Goal: Task Accomplishment & Management: Use online tool/utility

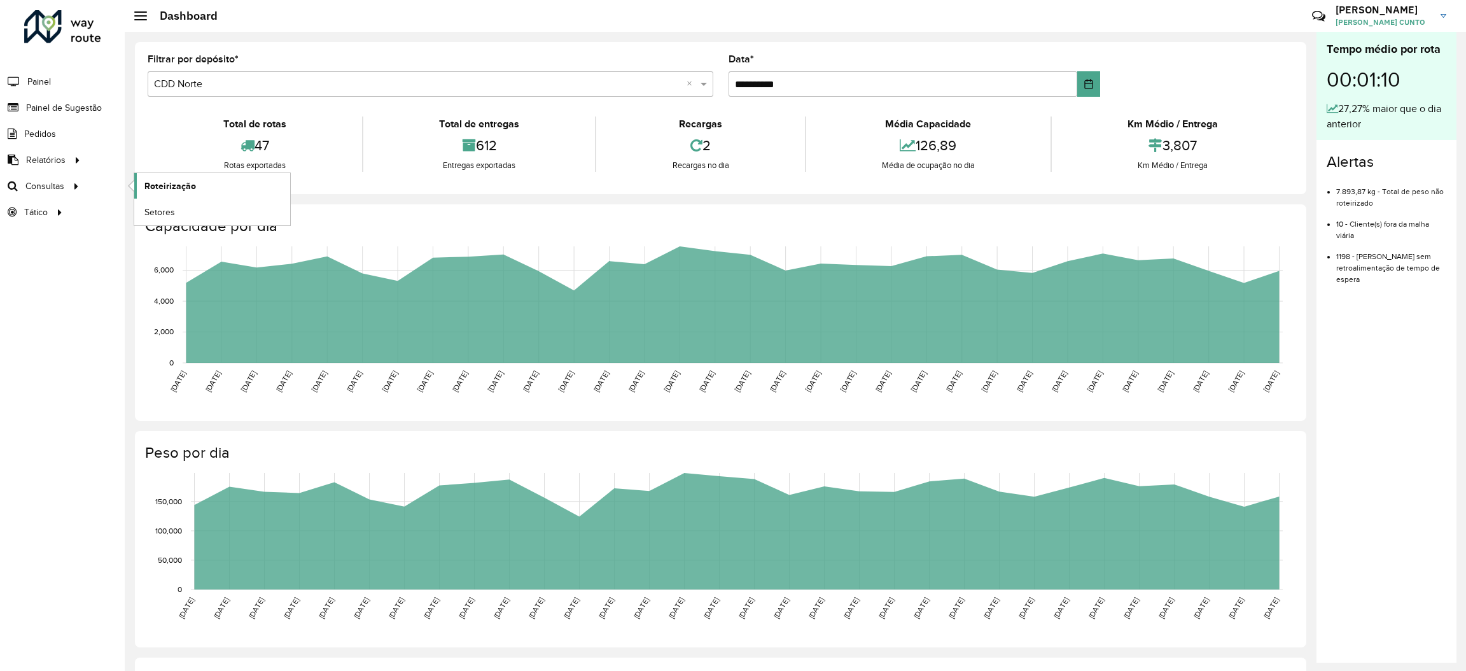
click at [175, 190] on span "Roteirização" at bounding box center [170, 185] width 52 height 13
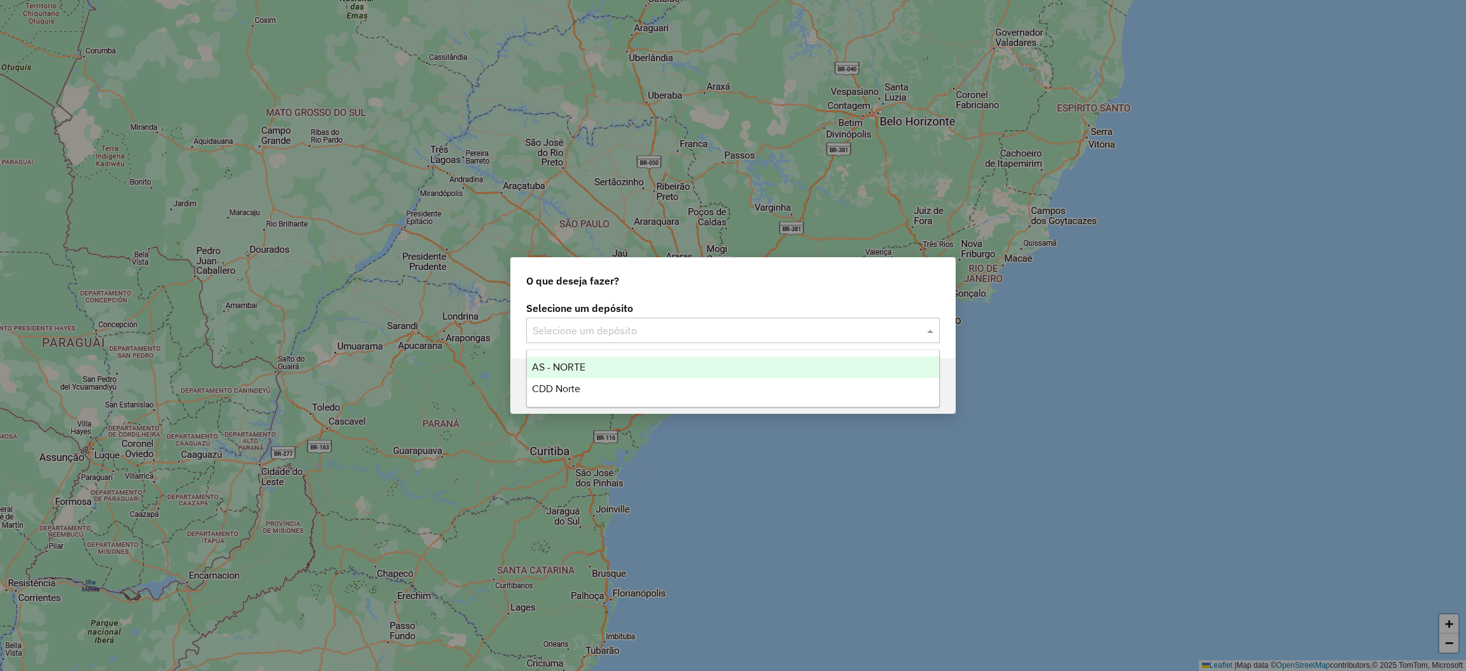
click at [722, 326] on input "text" at bounding box center [719, 330] width 375 height 15
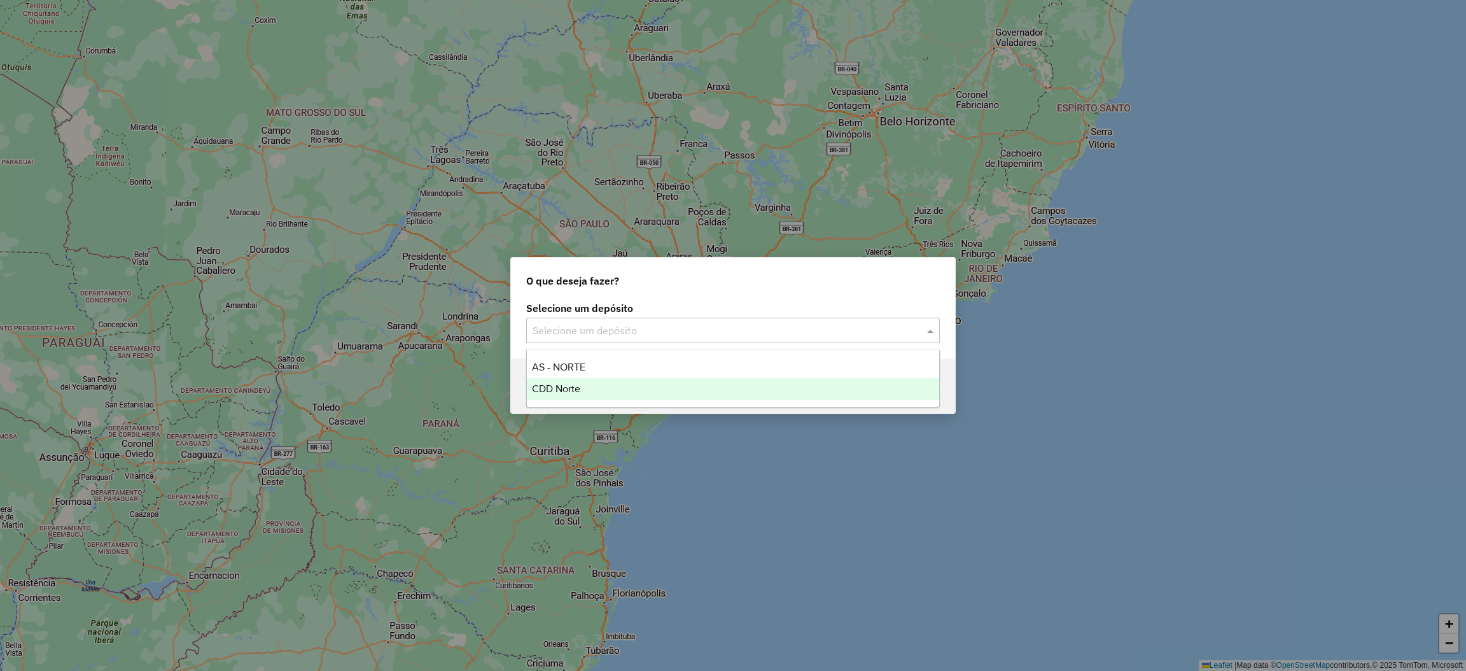
click at [662, 381] on div "CDD Norte" at bounding box center [733, 389] width 412 height 22
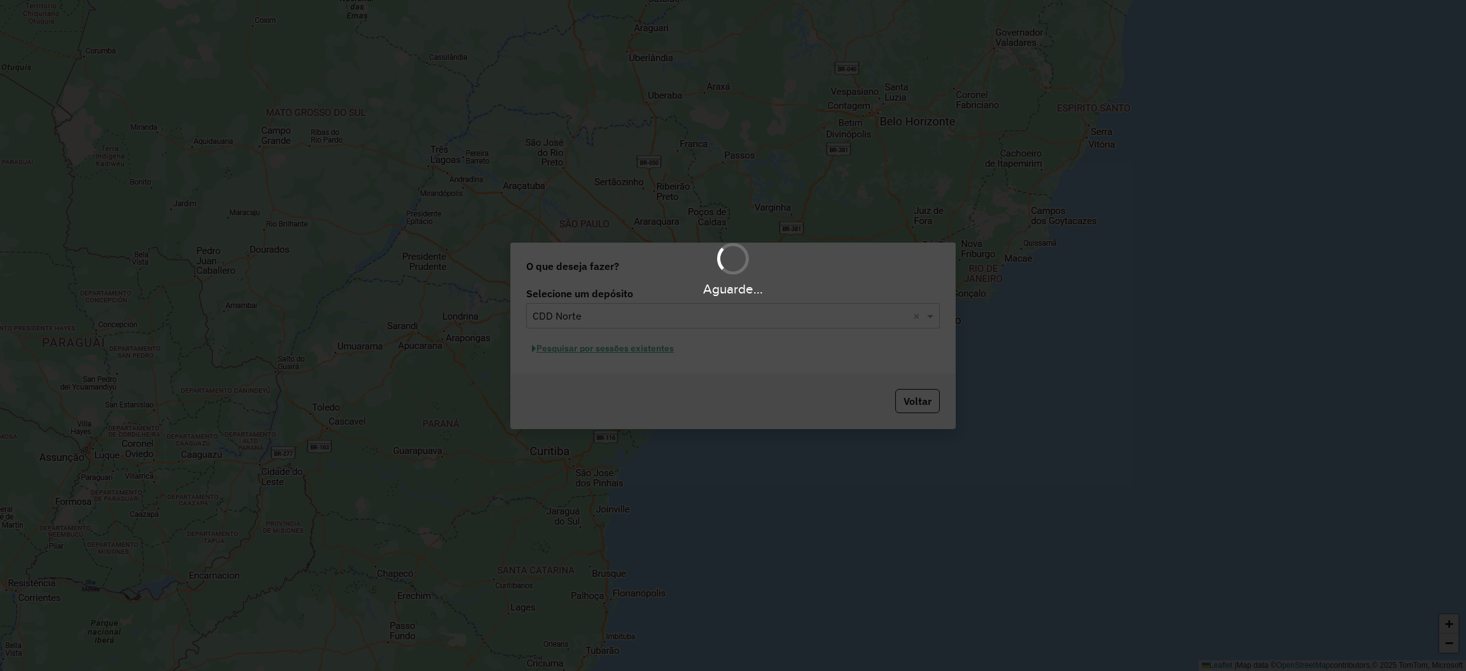
click at [644, 347] on div "Aguarde..." at bounding box center [733, 335] width 1466 height 671
click at [641, 349] on div "Aguarde..." at bounding box center [733, 335] width 1466 height 671
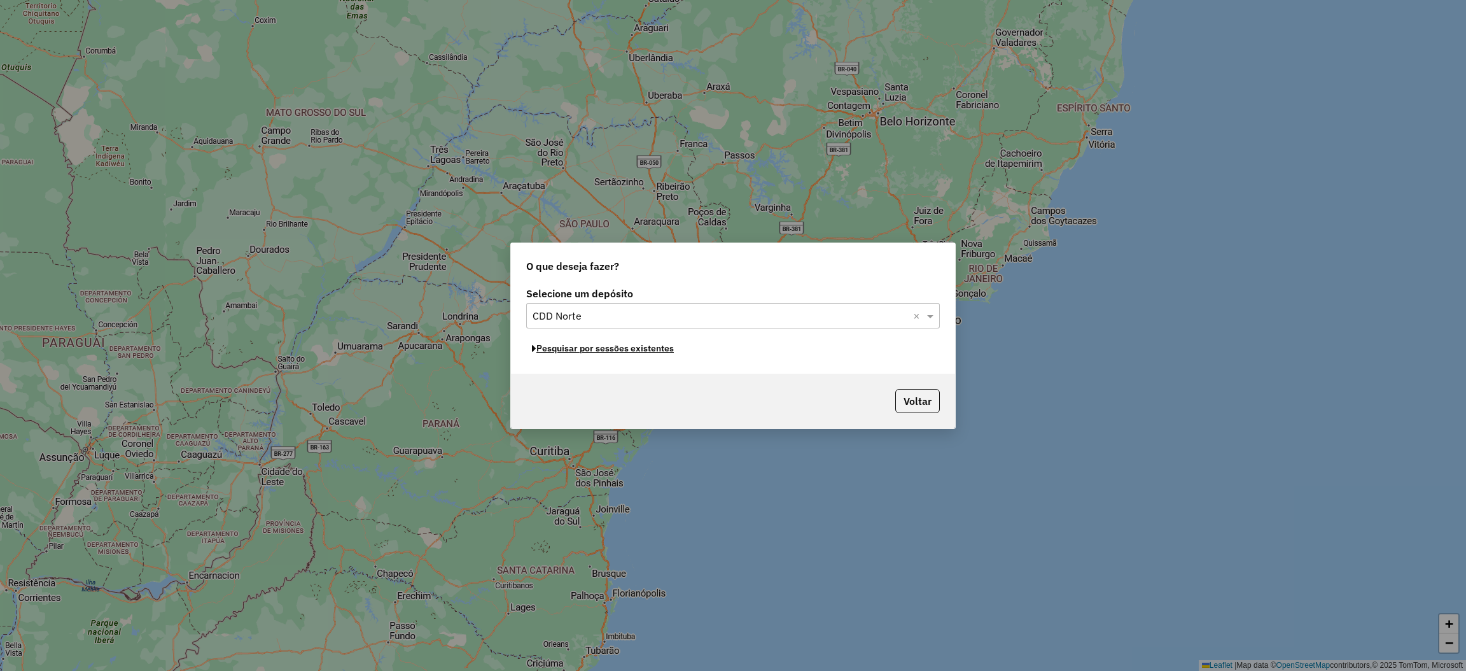
click at [669, 350] on button "Pesquisar por sessões existentes" at bounding box center [602, 348] width 153 height 20
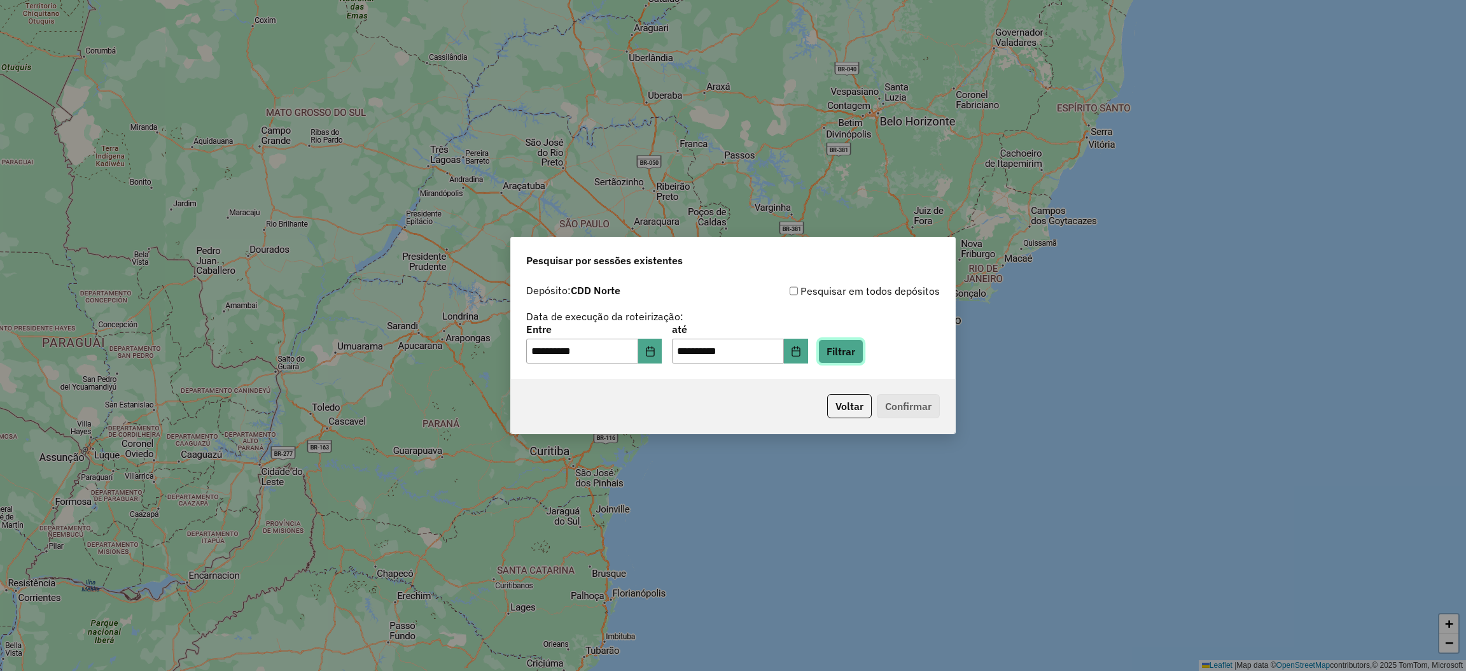
click at [849, 359] on button "Filtrar" at bounding box center [840, 351] width 45 height 24
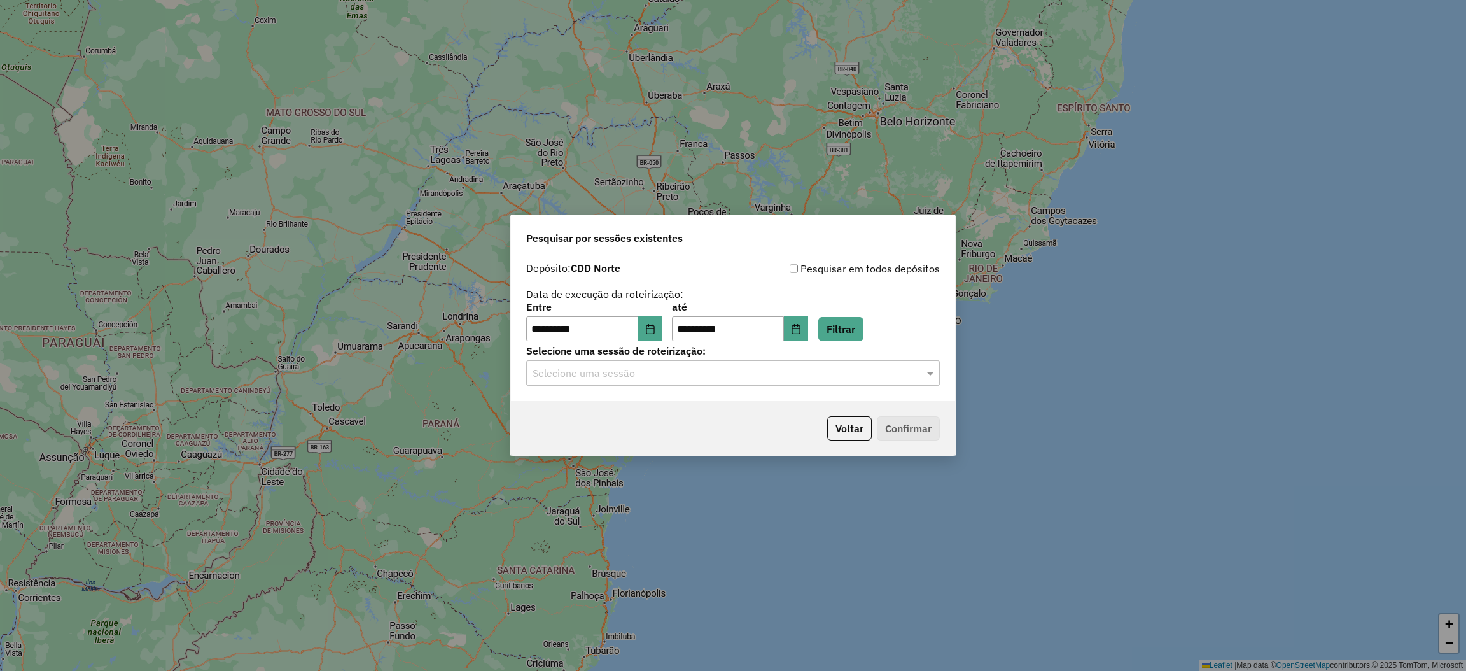
click at [833, 372] on input "text" at bounding box center [719, 373] width 375 height 15
click at [829, 410] on div "1289956 - 07/10/2025 20:26" at bounding box center [733, 411] width 412 height 22
drag, startPoint x: 947, startPoint y: 417, endPoint x: 933, endPoint y: 422, distance: 15.3
click at [945, 418] on div "Voltar Confirmar" at bounding box center [733, 428] width 444 height 55
click at [903, 433] on button "Confirmar" at bounding box center [908, 428] width 63 height 24
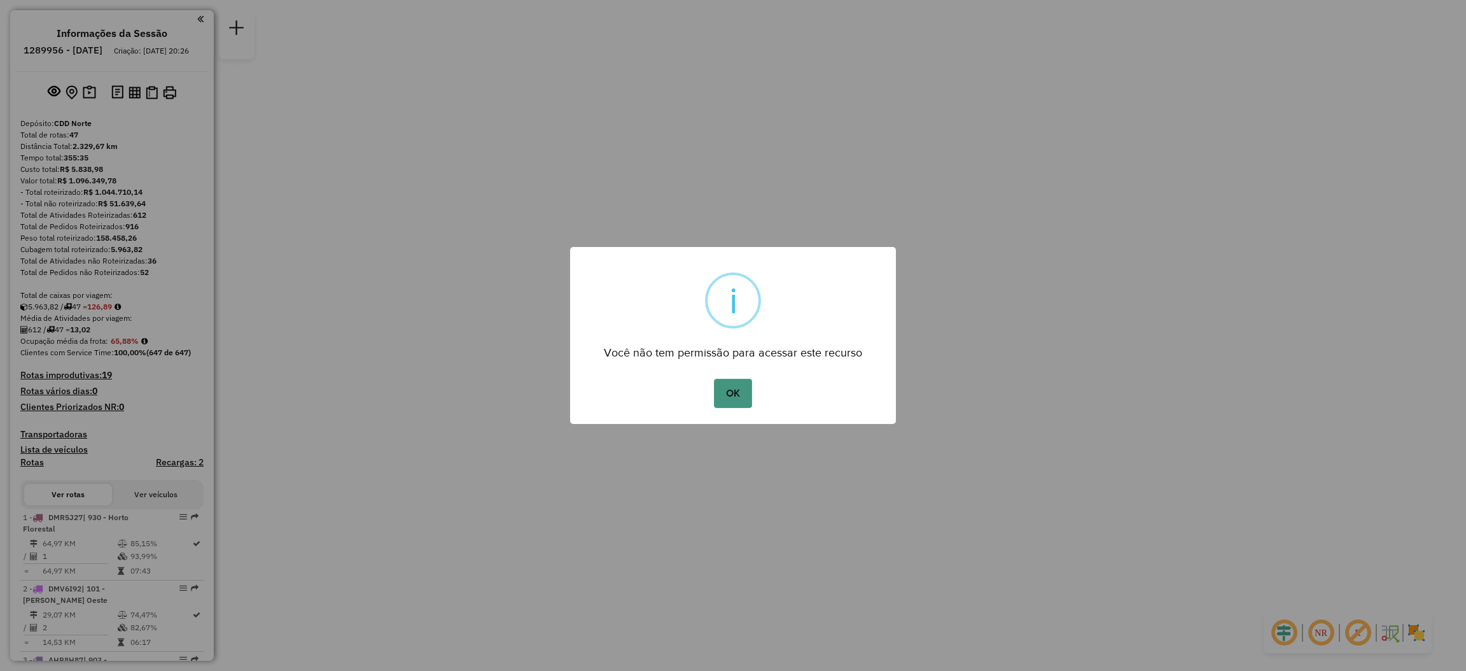
click at [743, 380] on button "OK" at bounding box center [733, 393] width 38 height 29
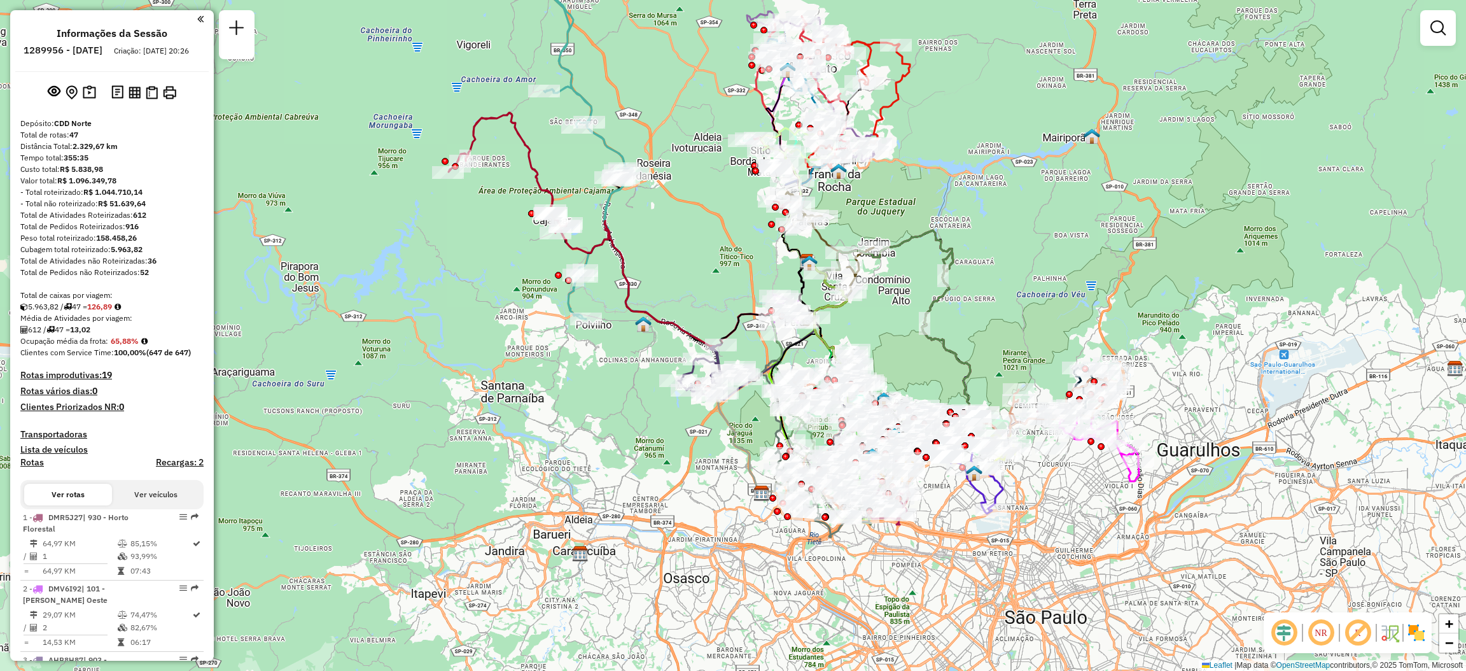
drag, startPoint x: 515, startPoint y: 155, endPoint x: 503, endPoint y: 148, distance: 13.8
select select "**********"
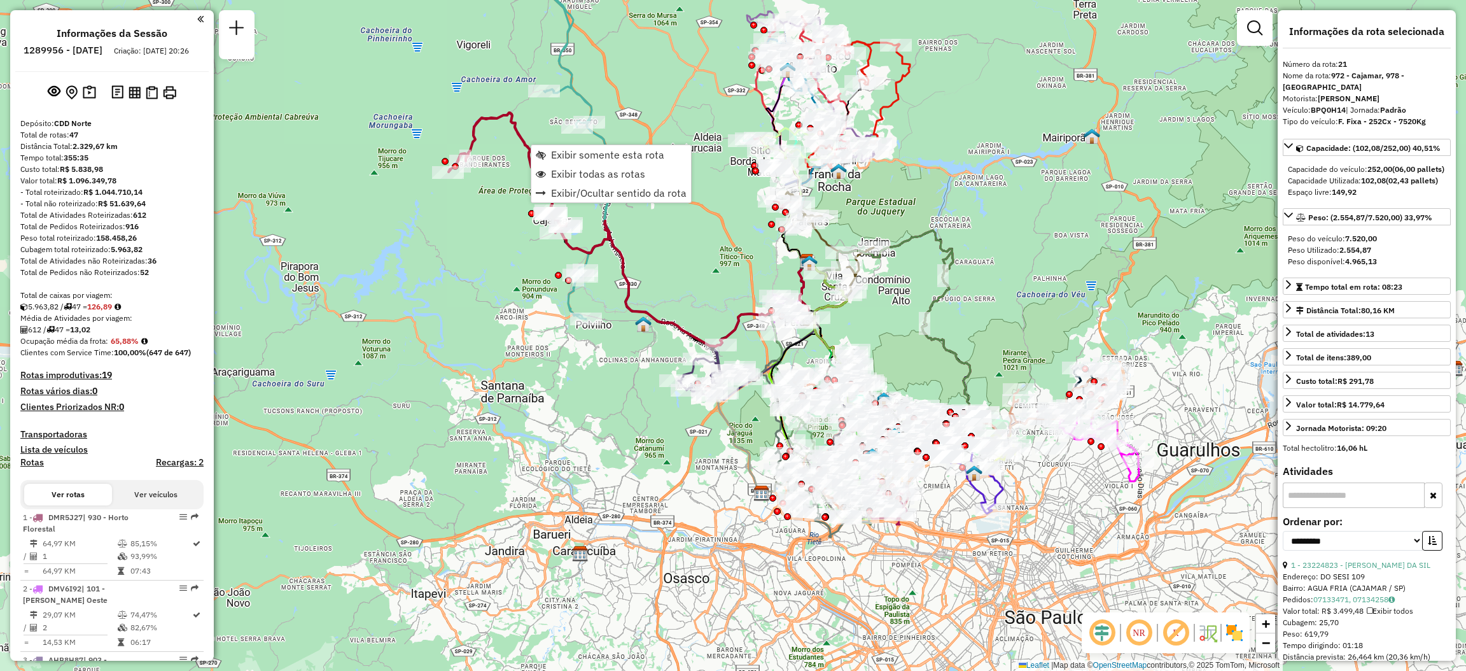
scroll to position [2119, 0]
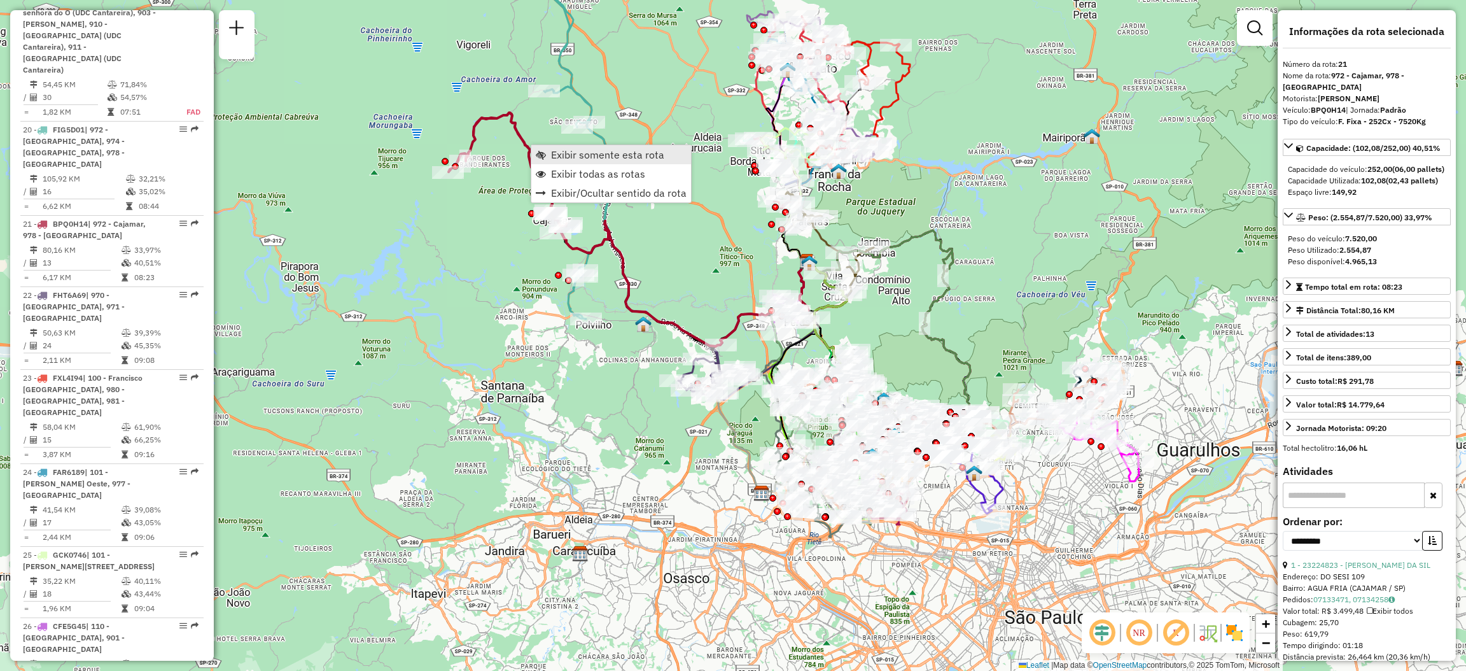
click at [576, 151] on span "Exibir somente esta rota" at bounding box center [607, 154] width 113 height 10
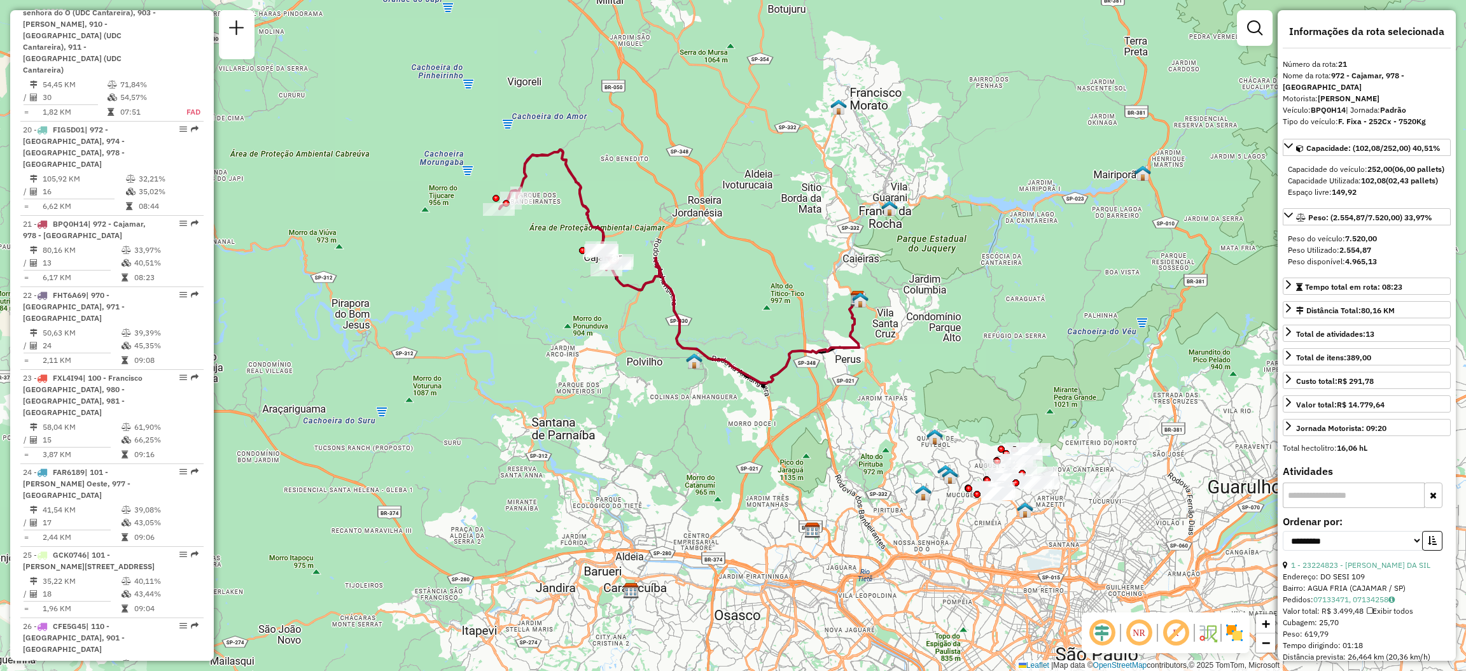
drag, startPoint x: 1017, startPoint y: 347, endPoint x: 964, endPoint y: 335, distance: 53.5
click at [967, 336] on div "Janela de atendimento Grade de atendimento Capacidade Transportadoras Veículos …" at bounding box center [733, 335] width 1466 height 671
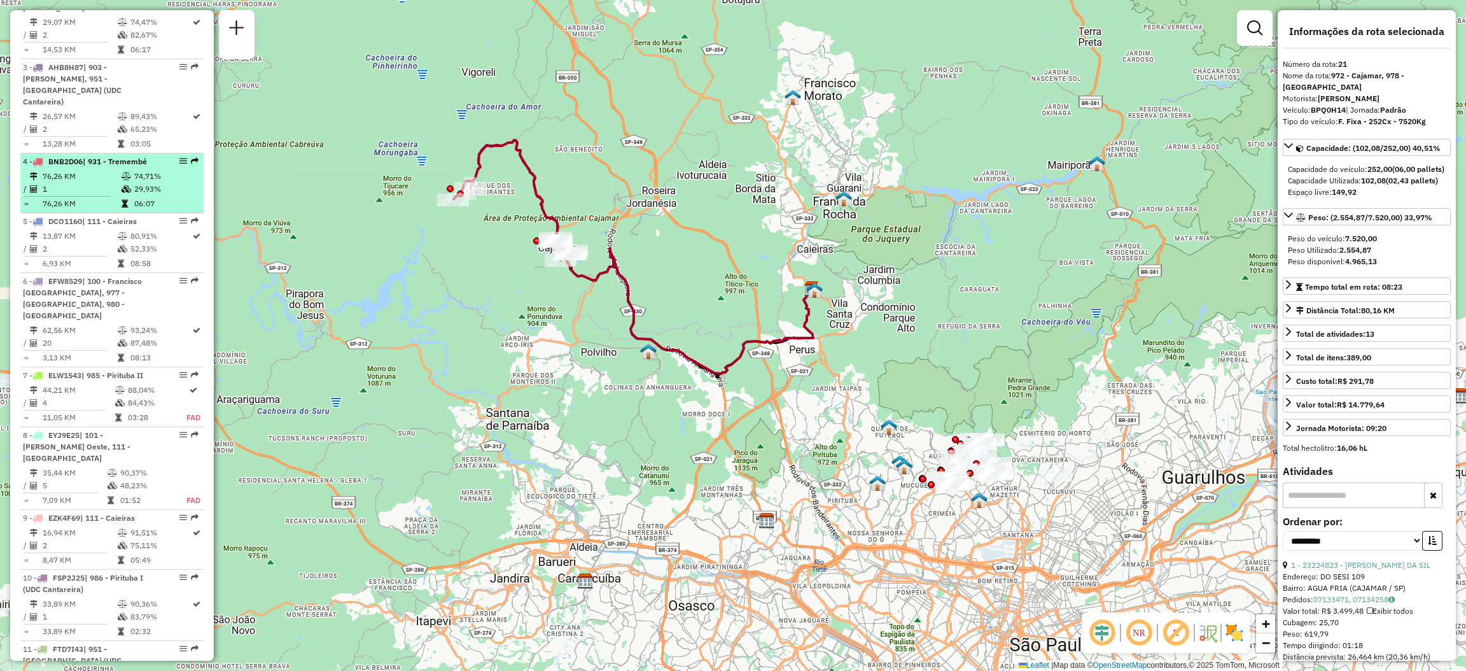
scroll to position [401, 0]
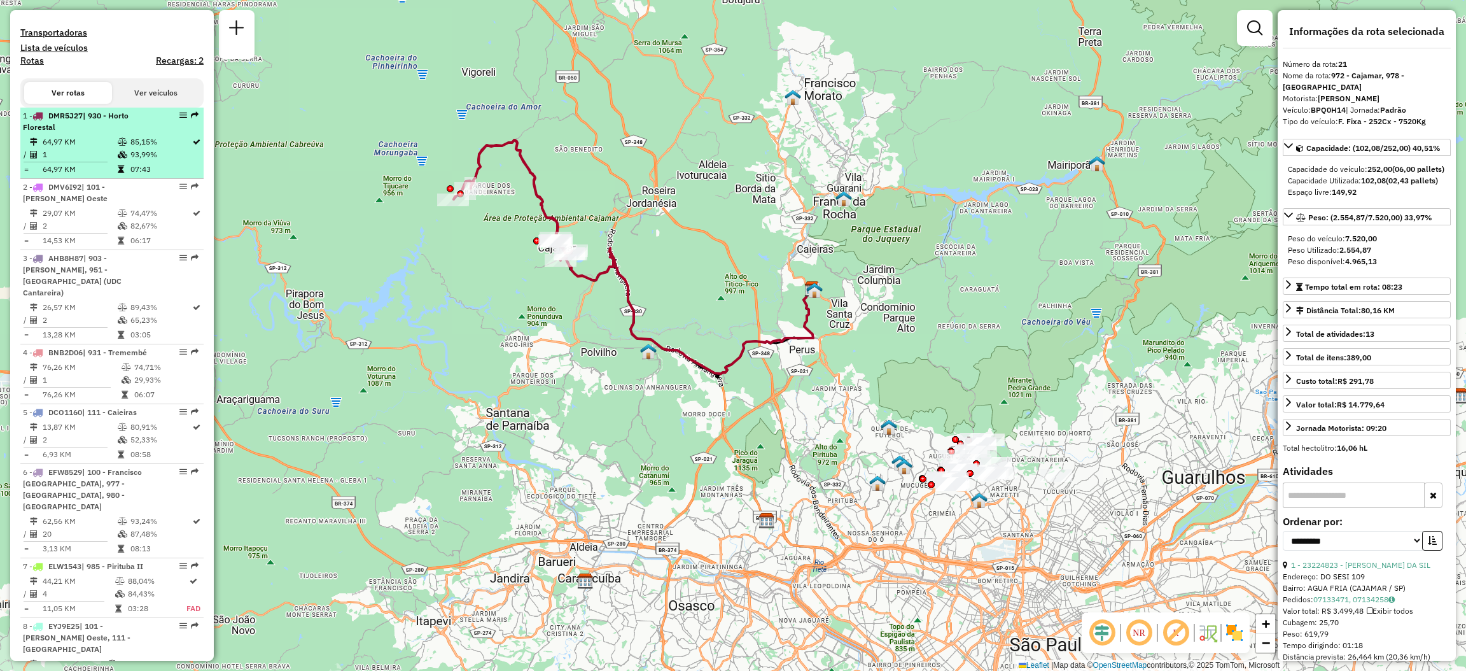
click at [192, 119] on em at bounding box center [195, 115] width 8 height 8
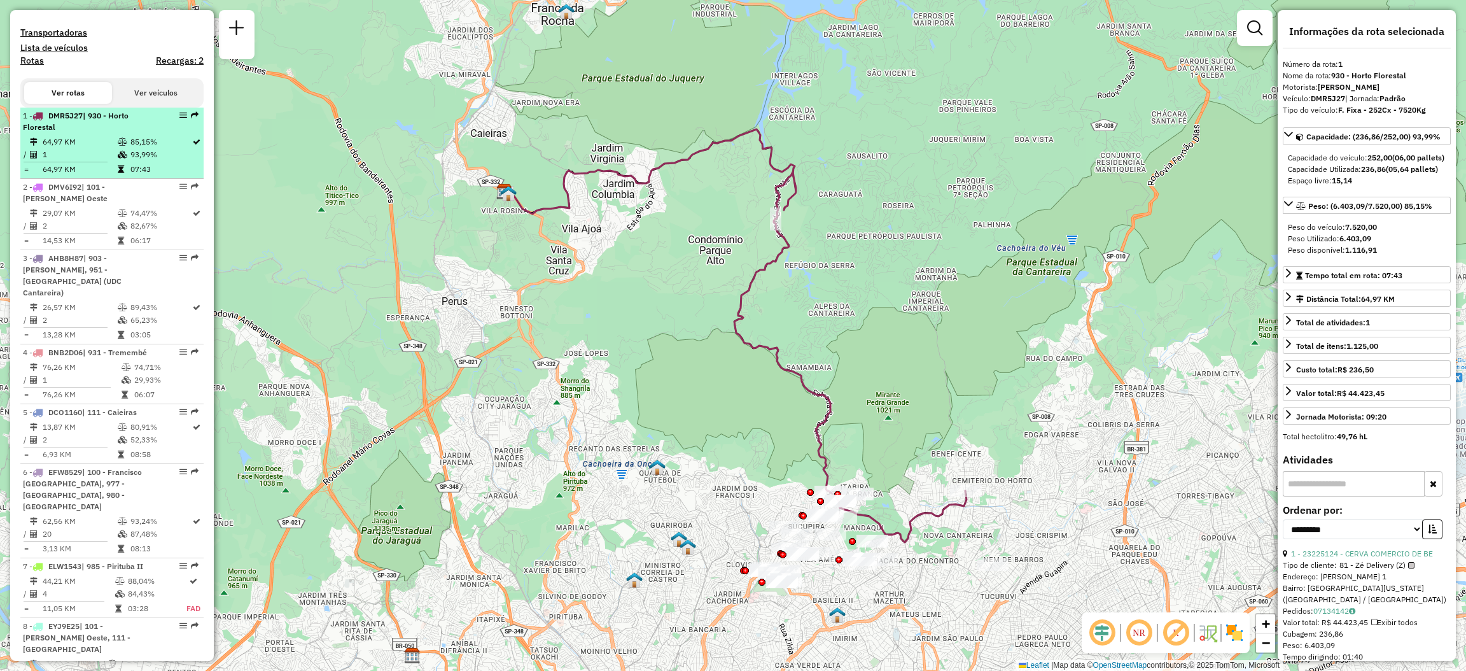
click at [192, 119] on em at bounding box center [195, 115] width 8 height 8
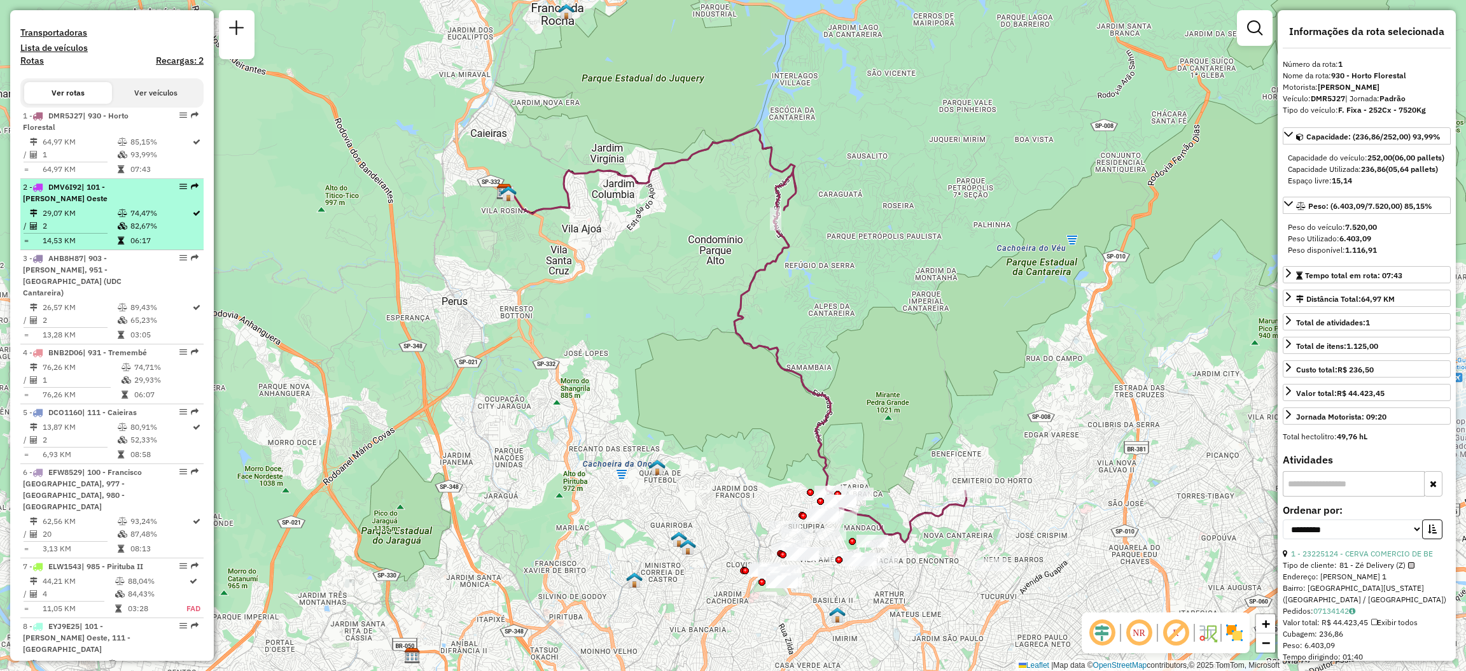
click at [191, 190] on em at bounding box center [195, 187] width 8 height 8
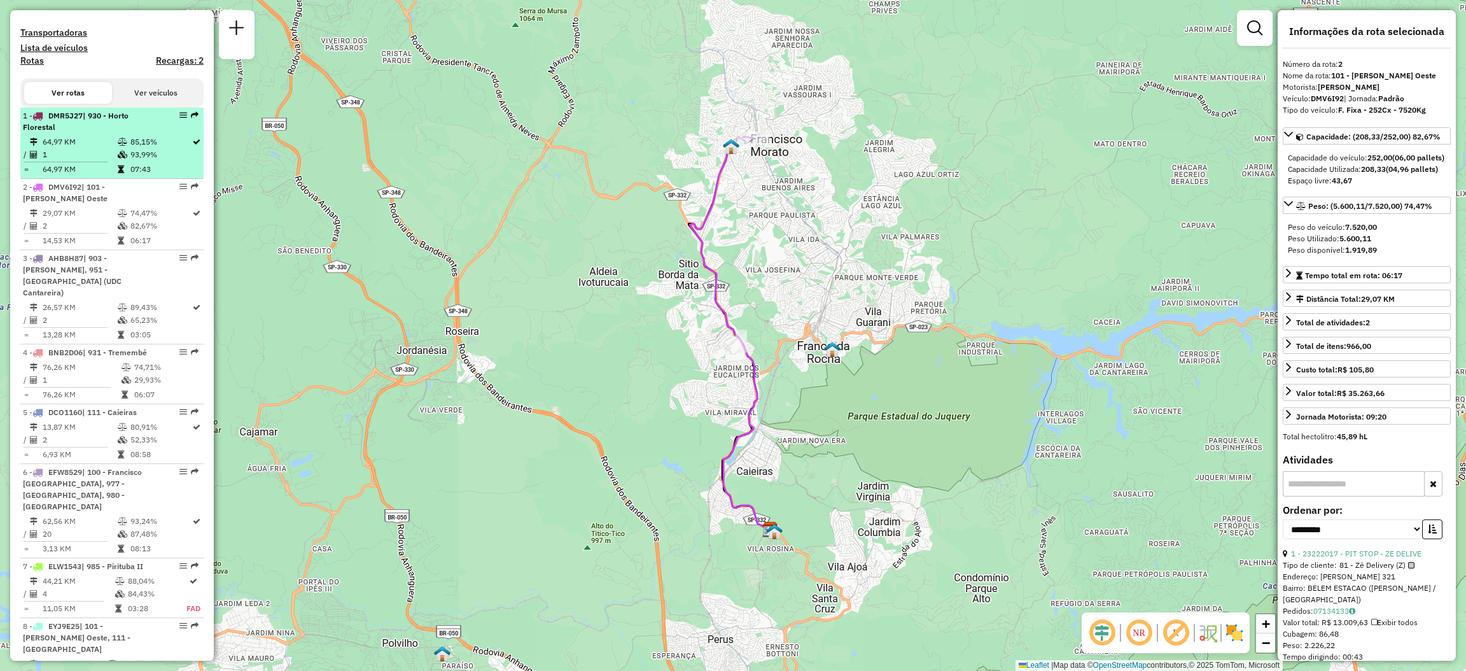
click at [191, 119] on em at bounding box center [195, 115] width 8 height 8
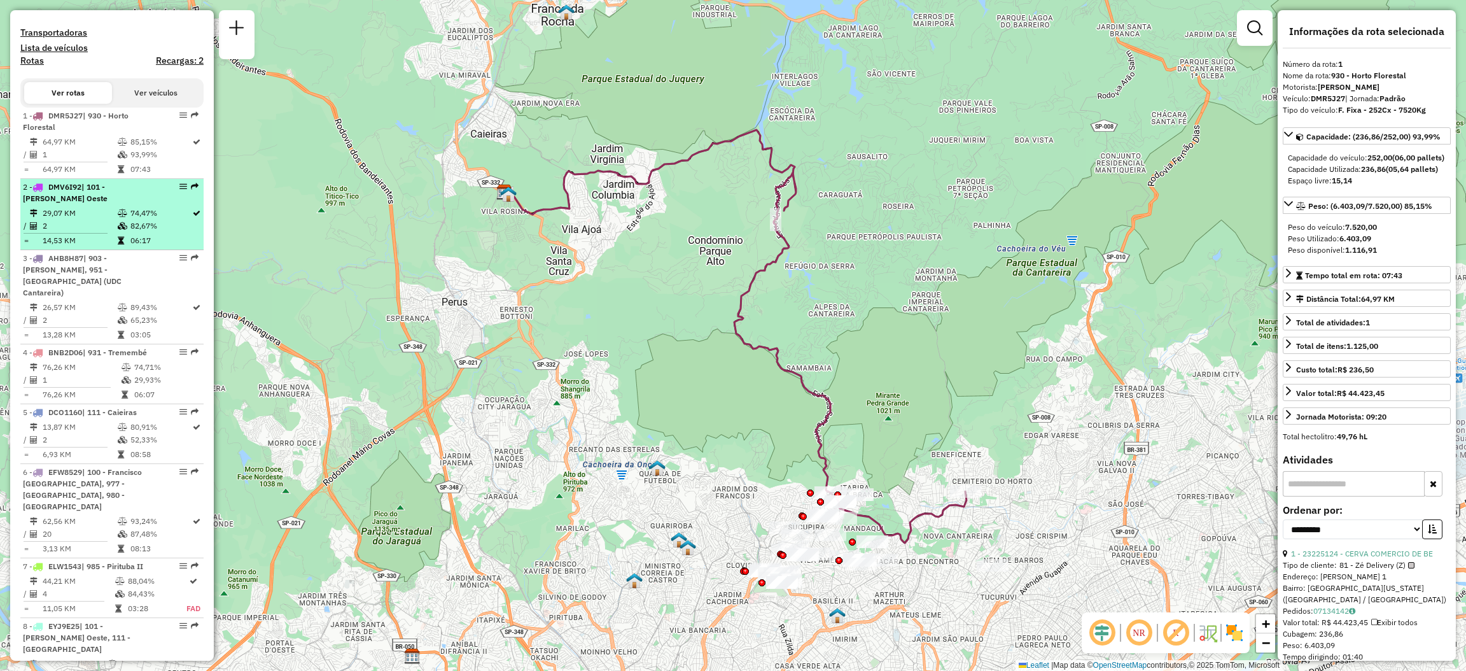
click at [191, 190] on em at bounding box center [195, 187] width 8 height 8
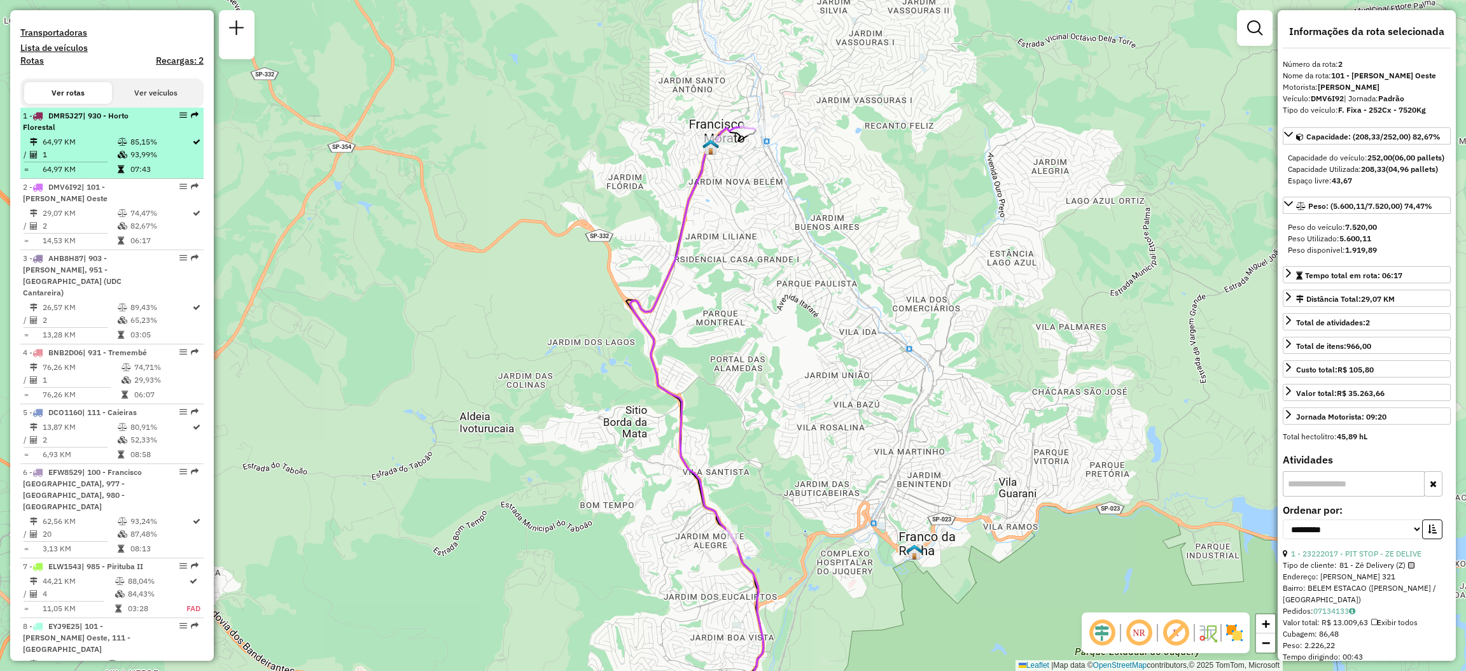
click at [192, 119] on em at bounding box center [195, 115] width 8 height 8
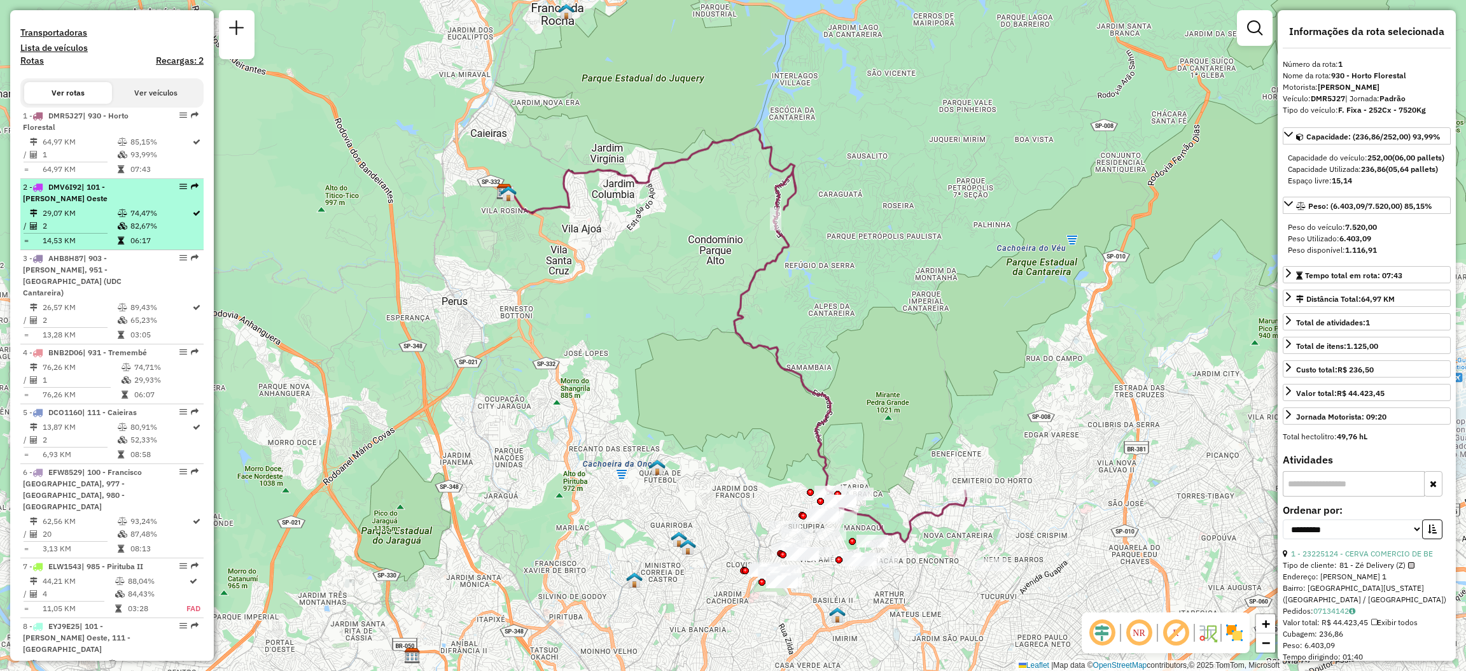
click at [193, 190] on em at bounding box center [195, 187] width 8 height 8
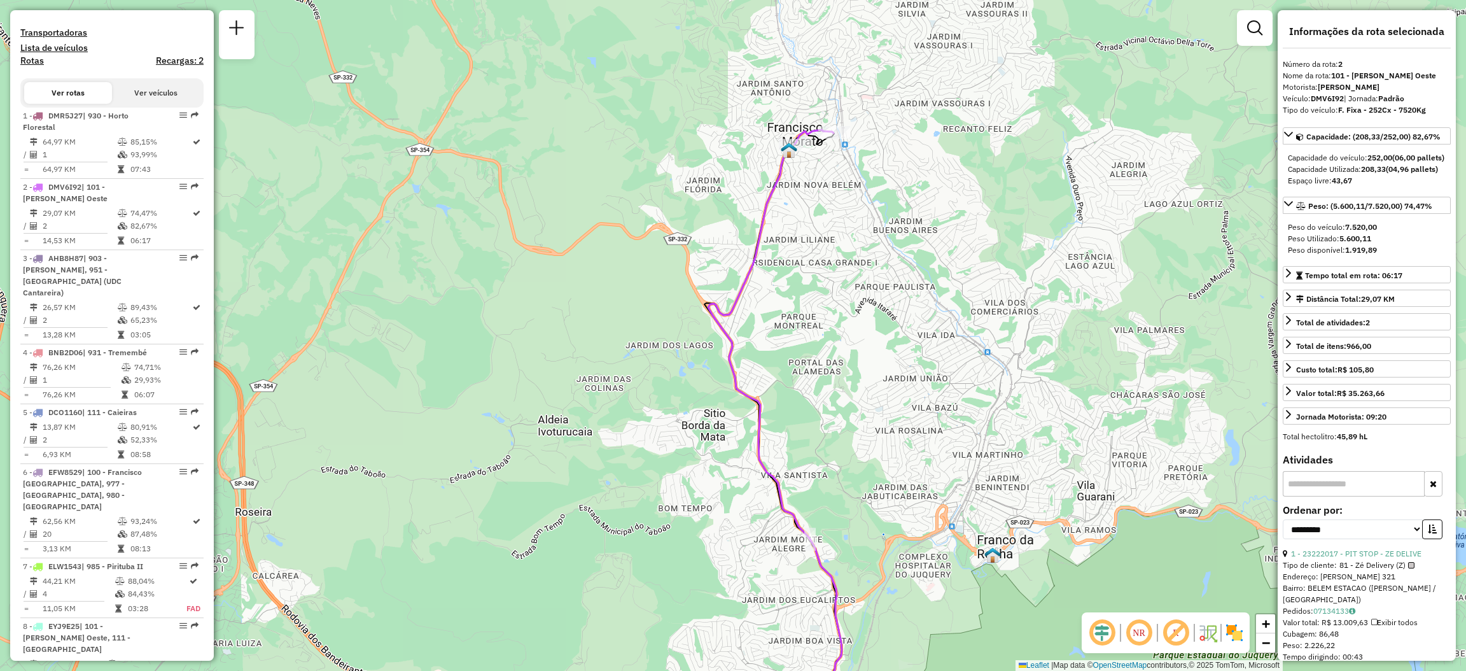
drag, startPoint x: 910, startPoint y: 125, endPoint x: 843, endPoint y: 137, distance: 67.9
click at [843, 137] on div "Rota 2 - Placa DMV6I92 23203032 - SUPERMERCADO FEDERZO Janela de atendimento Gr…" at bounding box center [733, 335] width 1466 height 671
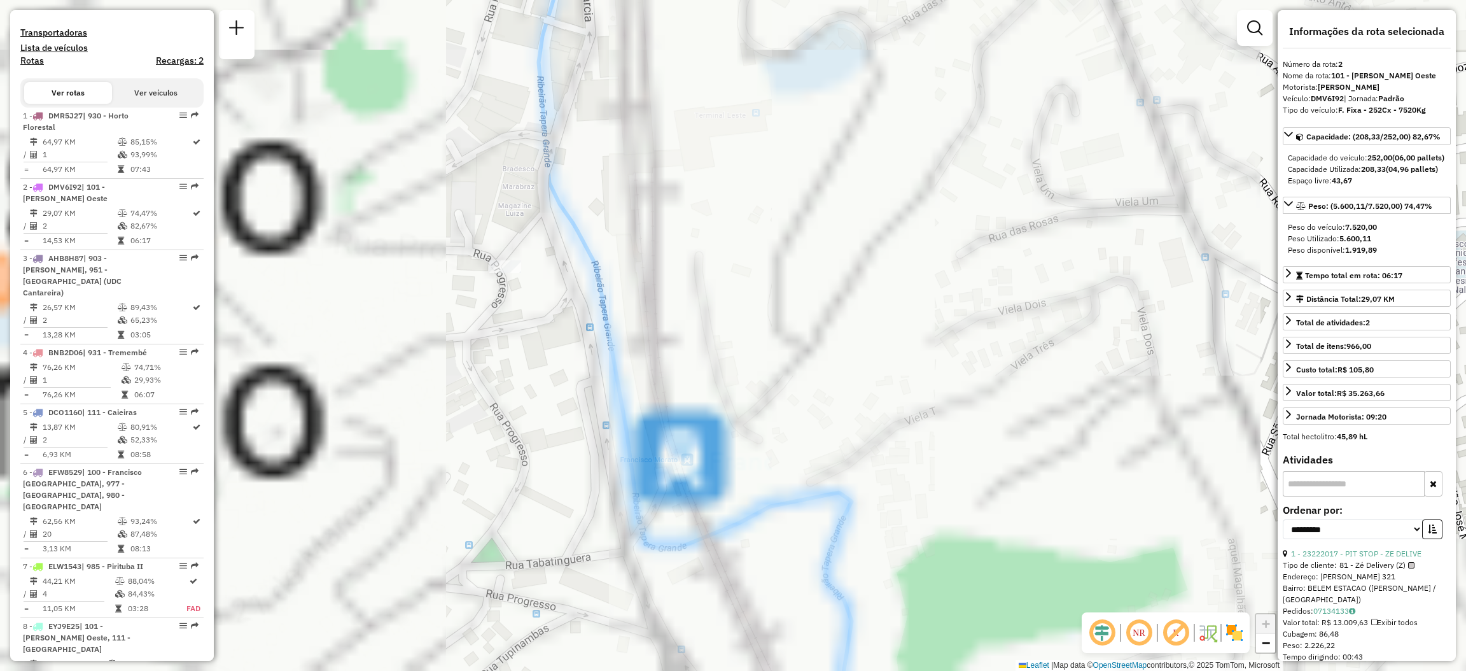
drag, startPoint x: 522, startPoint y: 178, endPoint x: 1237, endPoint y: 183, distance: 715.1
click at [1237, 183] on div "Janela de atendimento Grade de atendimento Capacidade Transportadoras Veículos …" at bounding box center [733, 335] width 1466 height 671
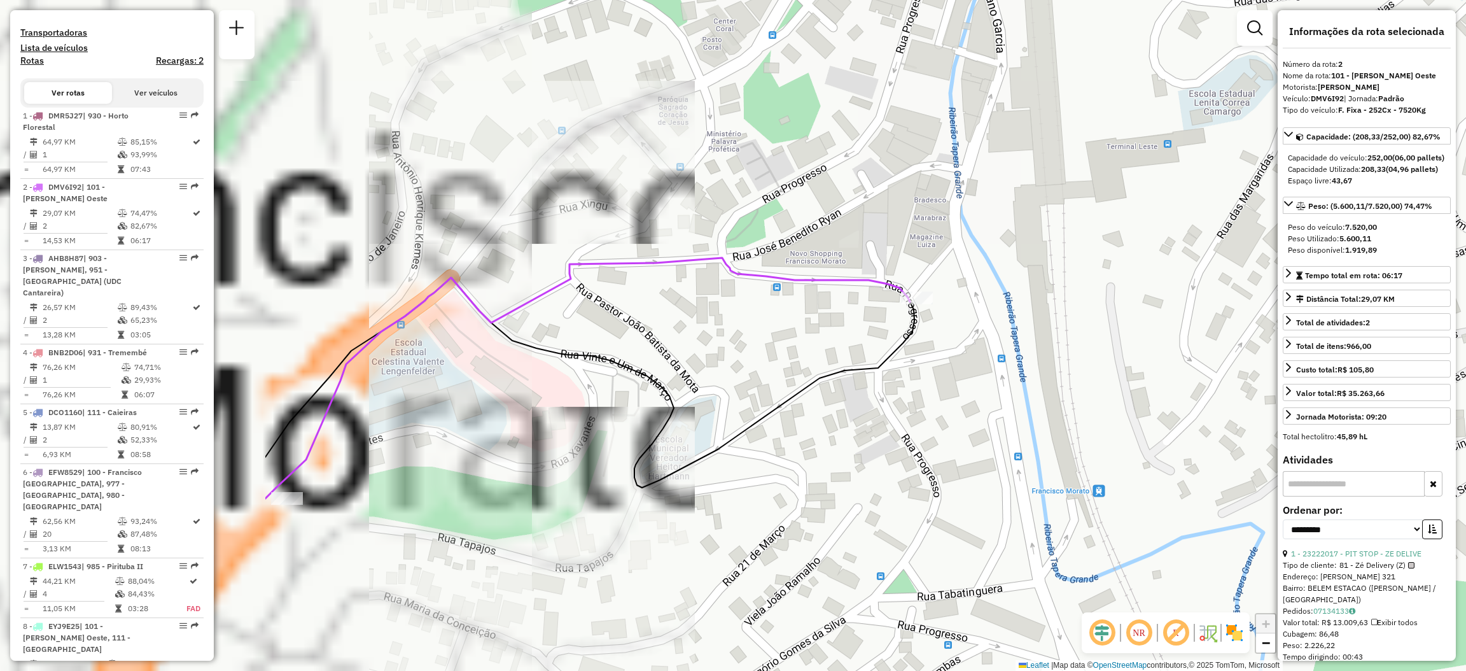
drag, startPoint x: 775, startPoint y: 196, endPoint x: 1003, endPoint y: 197, distance: 227.1
click at [1003, 197] on div "Janela de atendimento Grade de atendimento Capacidade Transportadoras Veículos …" at bounding box center [733, 335] width 1466 height 671
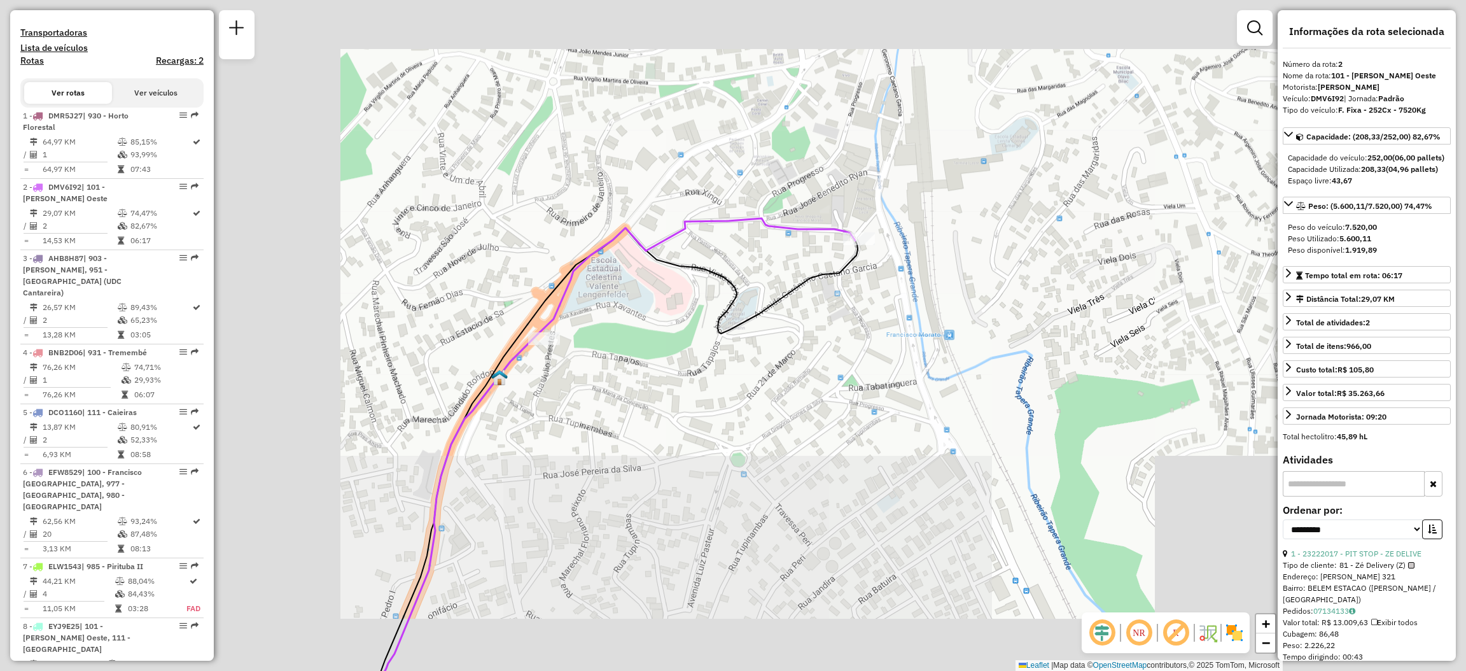
drag, startPoint x: 817, startPoint y: 197, endPoint x: 830, endPoint y: 192, distance: 13.5
click at [830, 192] on div "Janela de atendimento Grade de atendimento Capacidade Transportadoras Veículos …" at bounding box center [733, 335] width 1466 height 671
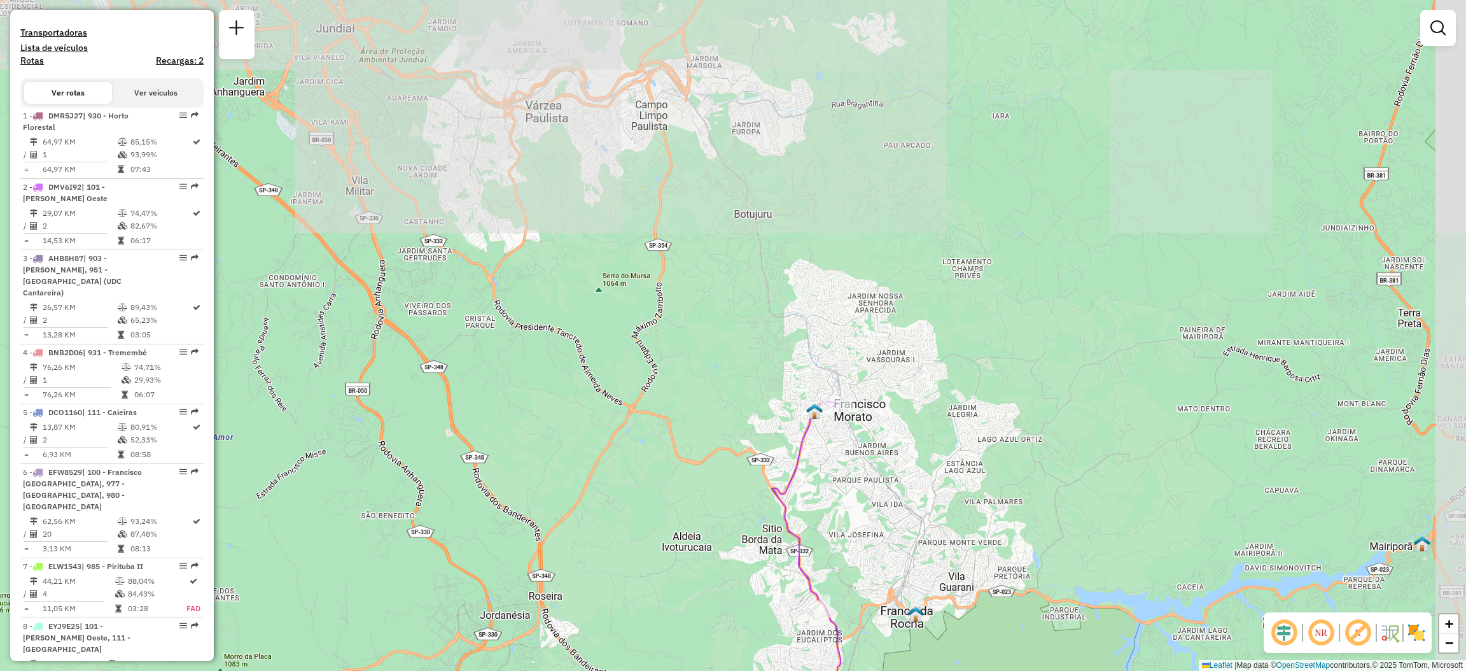
drag, startPoint x: 835, startPoint y: 445, endPoint x: 806, endPoint y: 437, distance: 29.6
click at [806, 437] on div "Janela de atendimento Grade de atendimento Capacidade Transportadoras Veículos …" at bounding box center [733, 335] width 1466 height 671
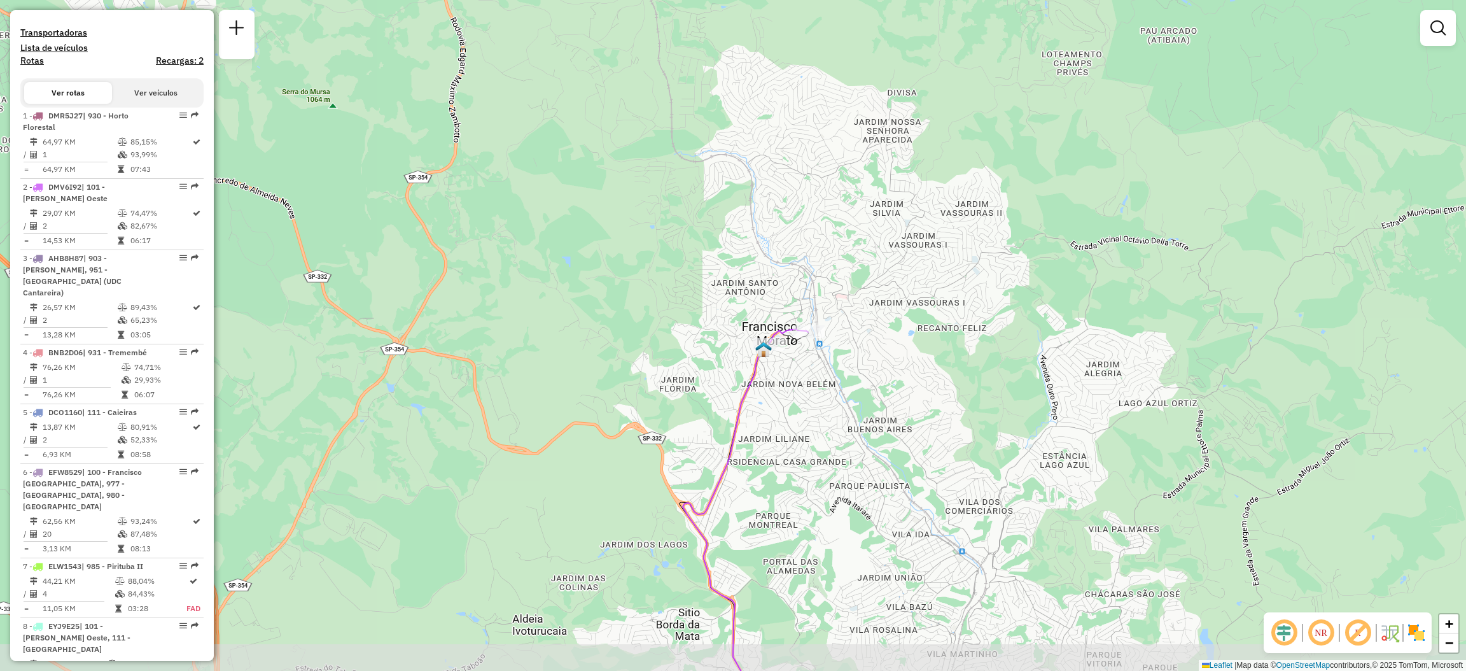
click at [798, 436] on div "Janela de atendimento Grade de atendimento Capacidade Transportadoras Veículos …" at bounding box center [733, 335] width 1466 height 671
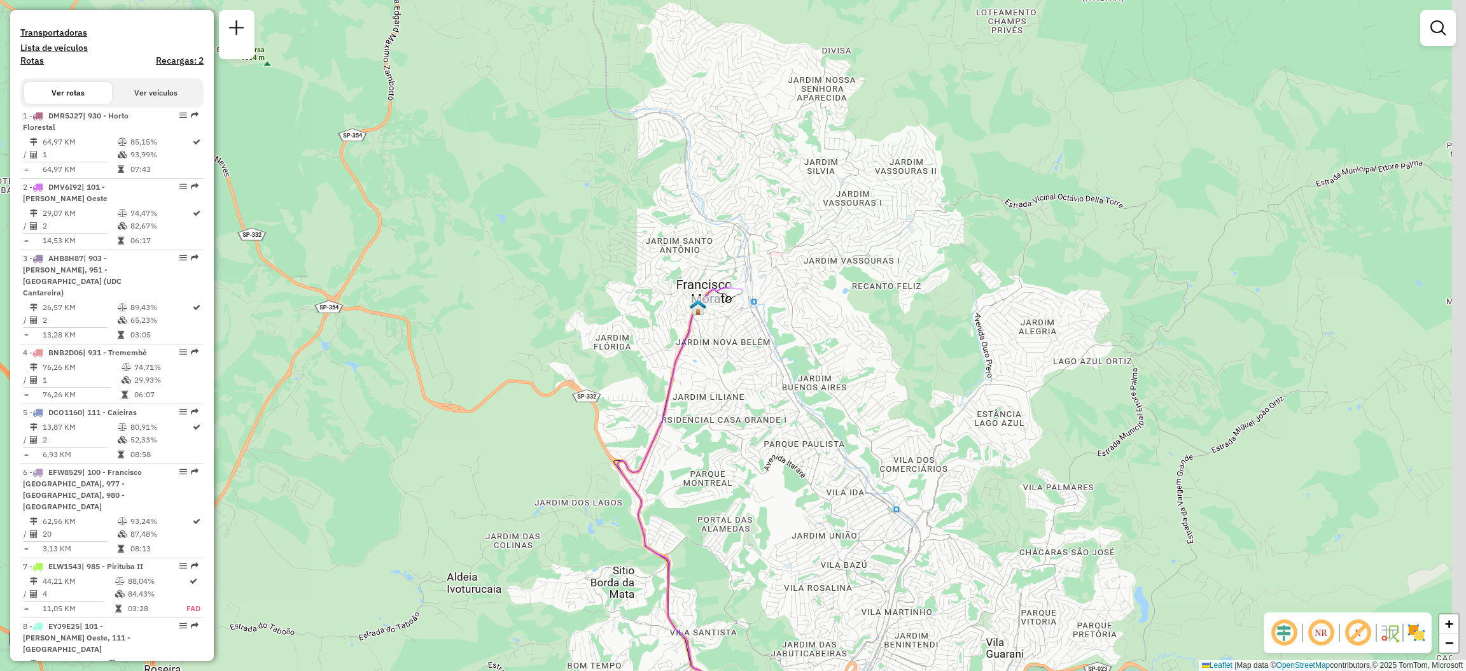
click at [681, 378] on div "Janela de atendimento Grade de atendimento Capacidade Transportadoras Veículos …" at bounding box center [733, 335] width 1466 height 671
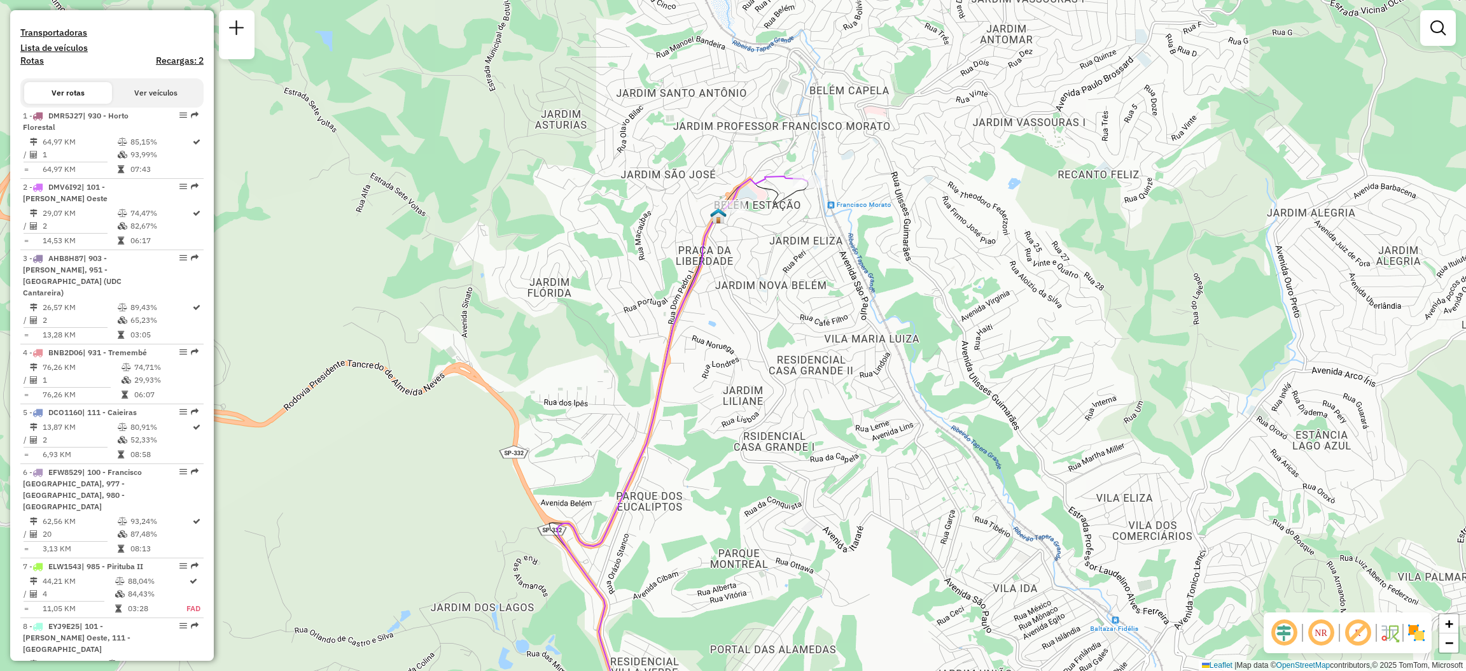
drag, startPoint x: 686, startPoint y: 366, endPoint x: 690, endPoint y: 345, distance: 21.5
click at [690, 345] on div "Janela de atendimento Grade de atendimento Capacidade Transportadoras Veículos …" at bounding box center [733, 335] width 1466 height 671
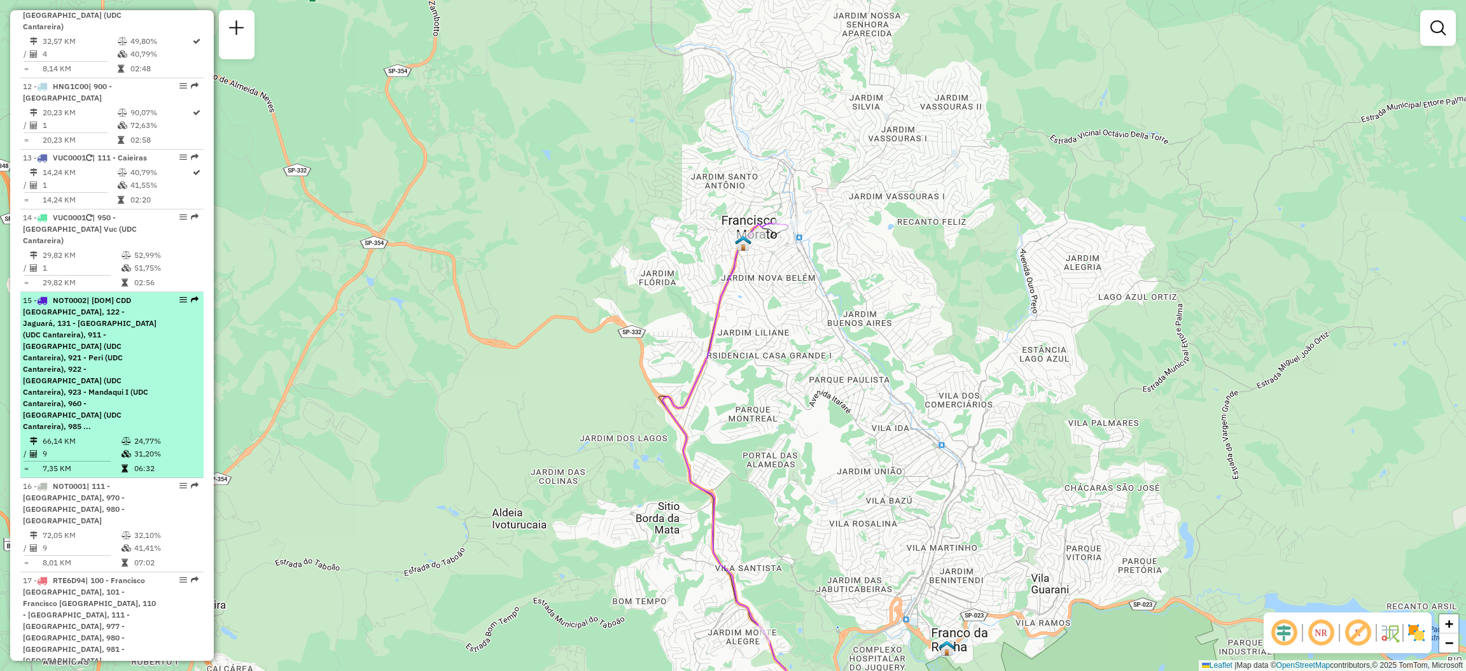
scroll to position [1356, 0]
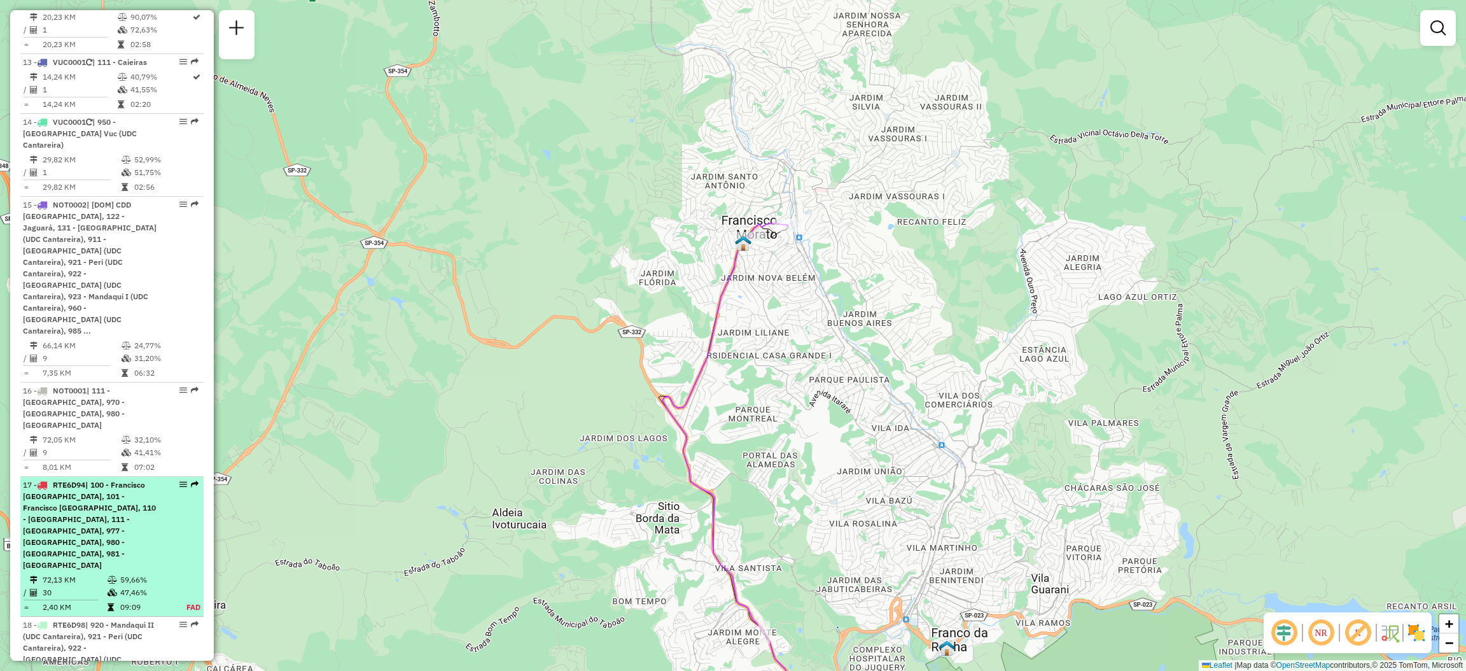
click at [193, 480] on em at bounding box center [195, 484] width 8 height 8
select select "**********"
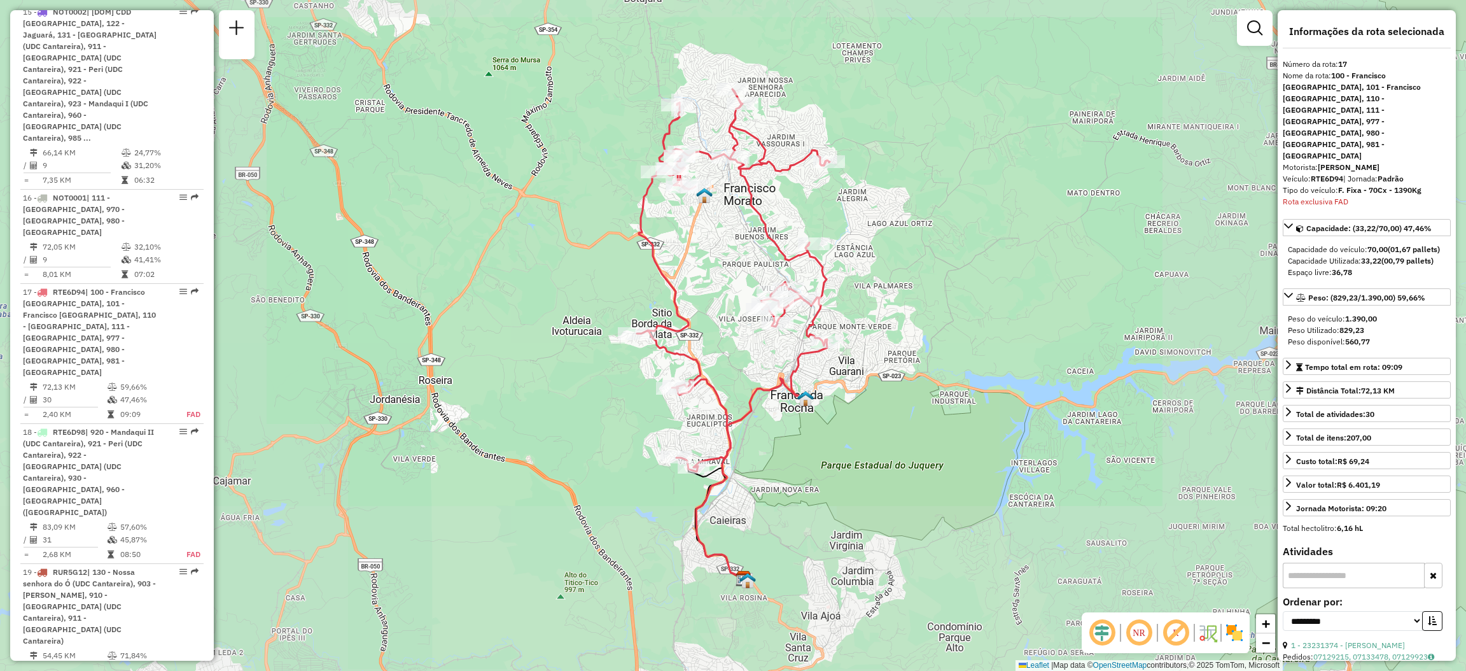
scroll to position [1708, 0]
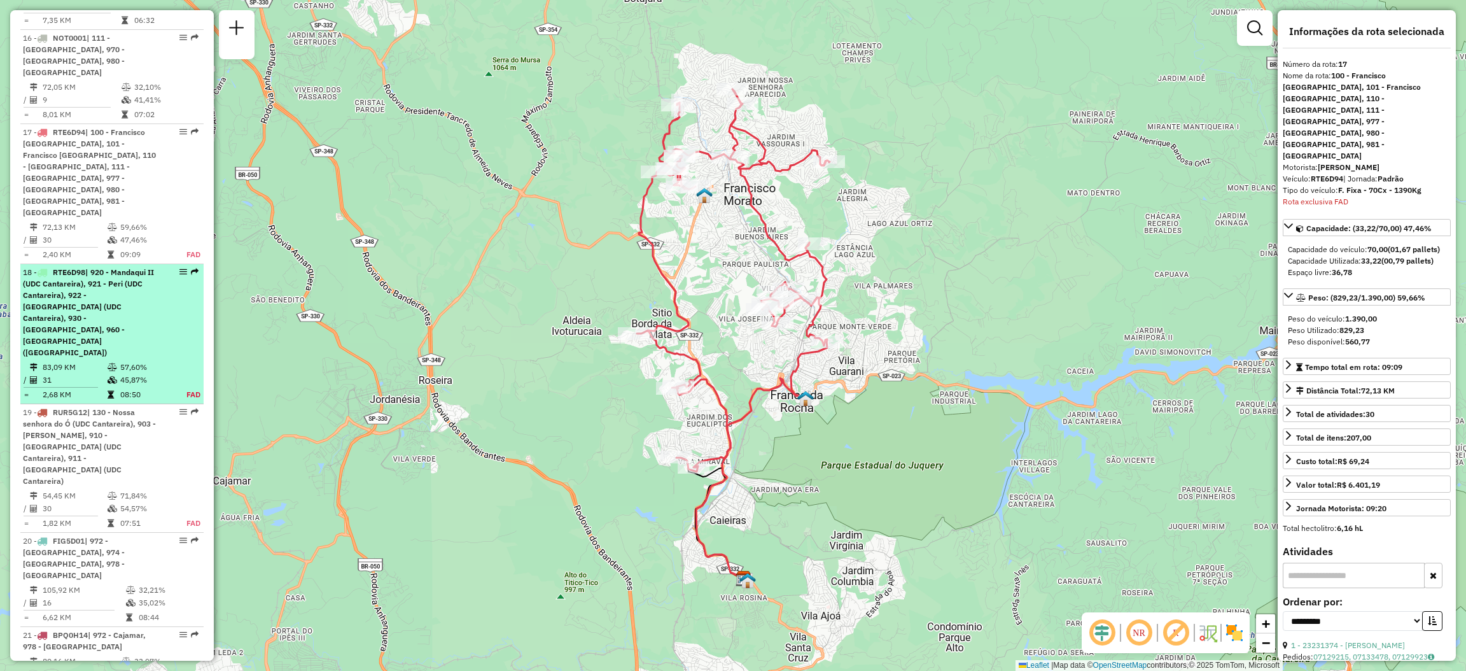
click at [191, 268] on em at bounding box center [195, 272] width 8 height 8
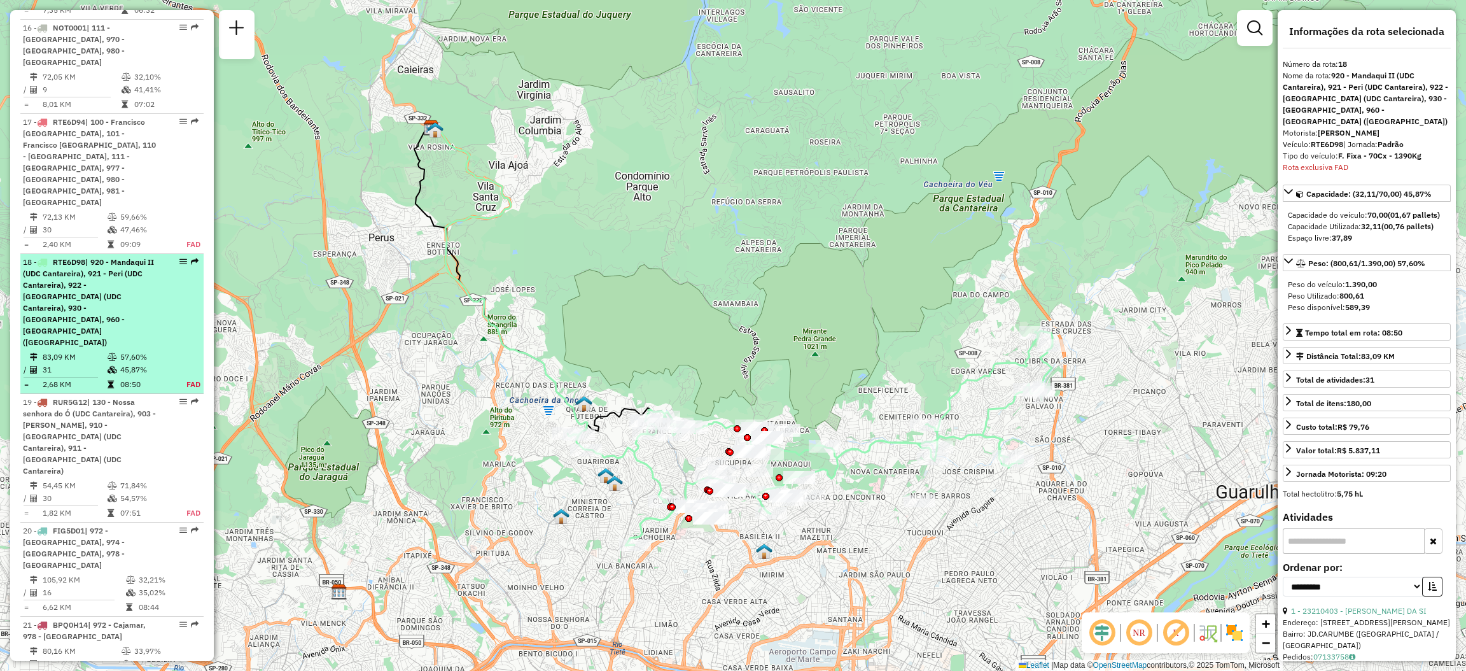
scroll to position [1623, 0]
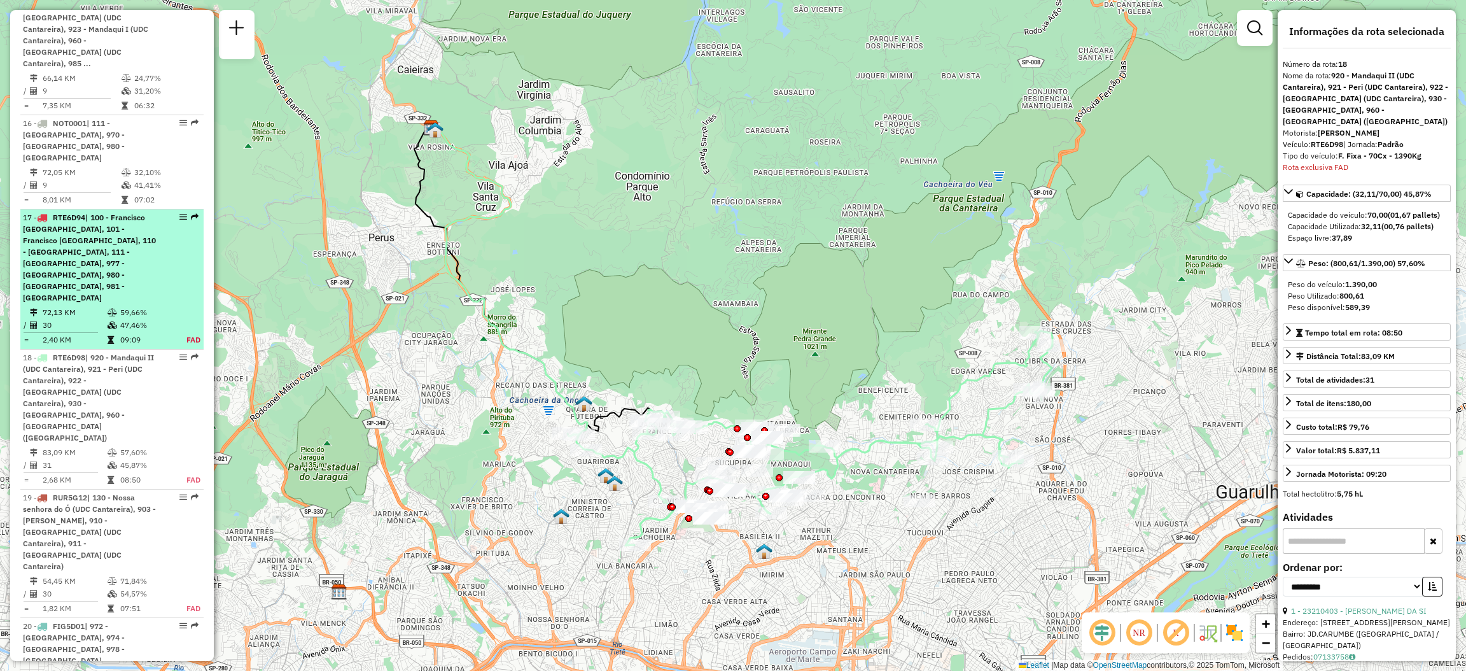
click at [191, 213] on em at bounding box center [195, 217] width 8 height 8
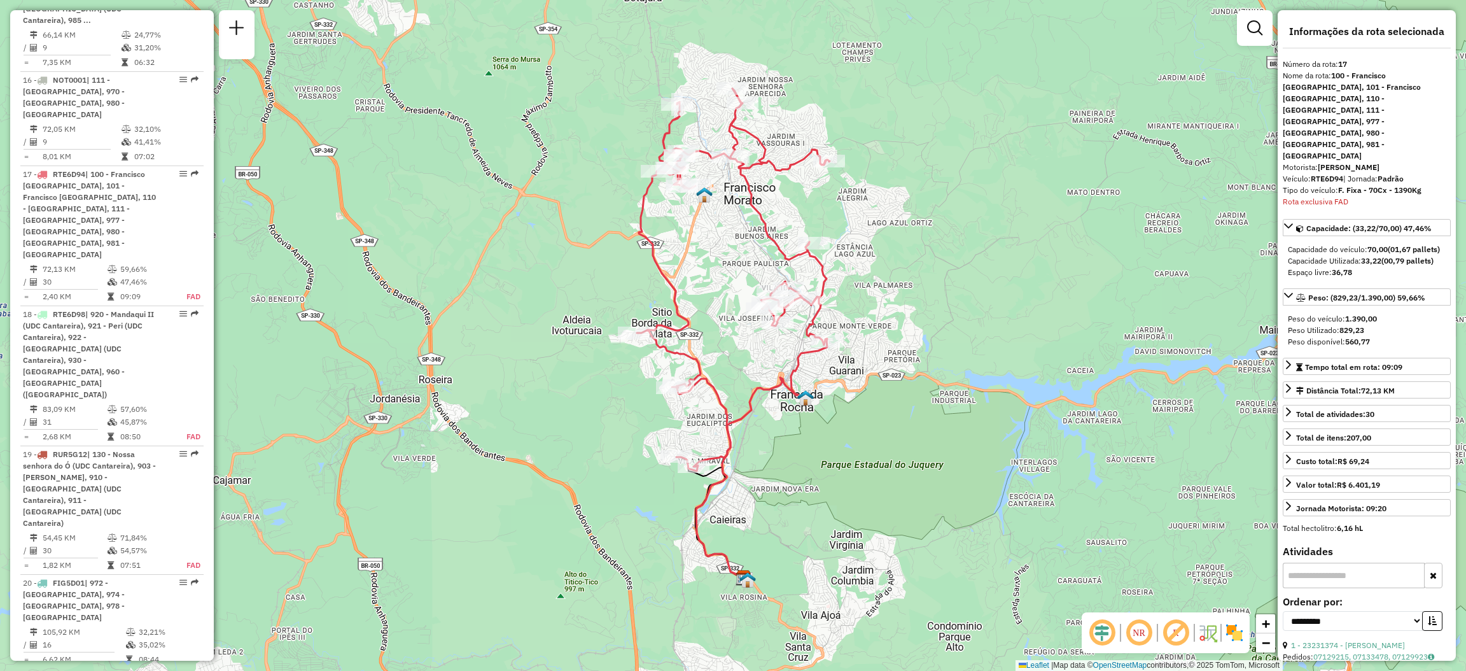
scroll to position [1708, 0]
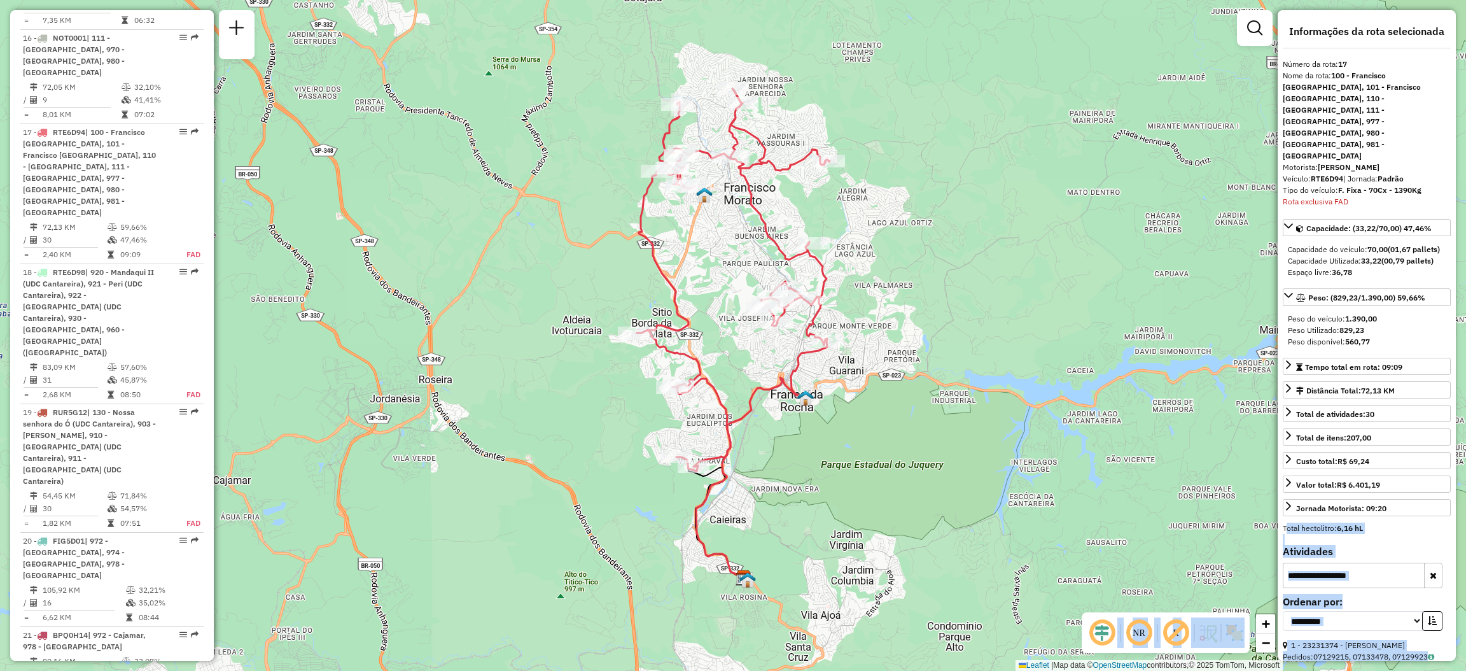
drag, startPoint x: 1410, startPoint y: 434, endPoint x: 1146, endPoint y: 372, distance: 270.8
click at [1148, 370] on hb-router-mapa "Informações da Sessão 1289956 - [DATE] Criação: [DATE] 20:26 Depósito: CDD Nort…" at bounding box center [733, 335] width 1466 height 671
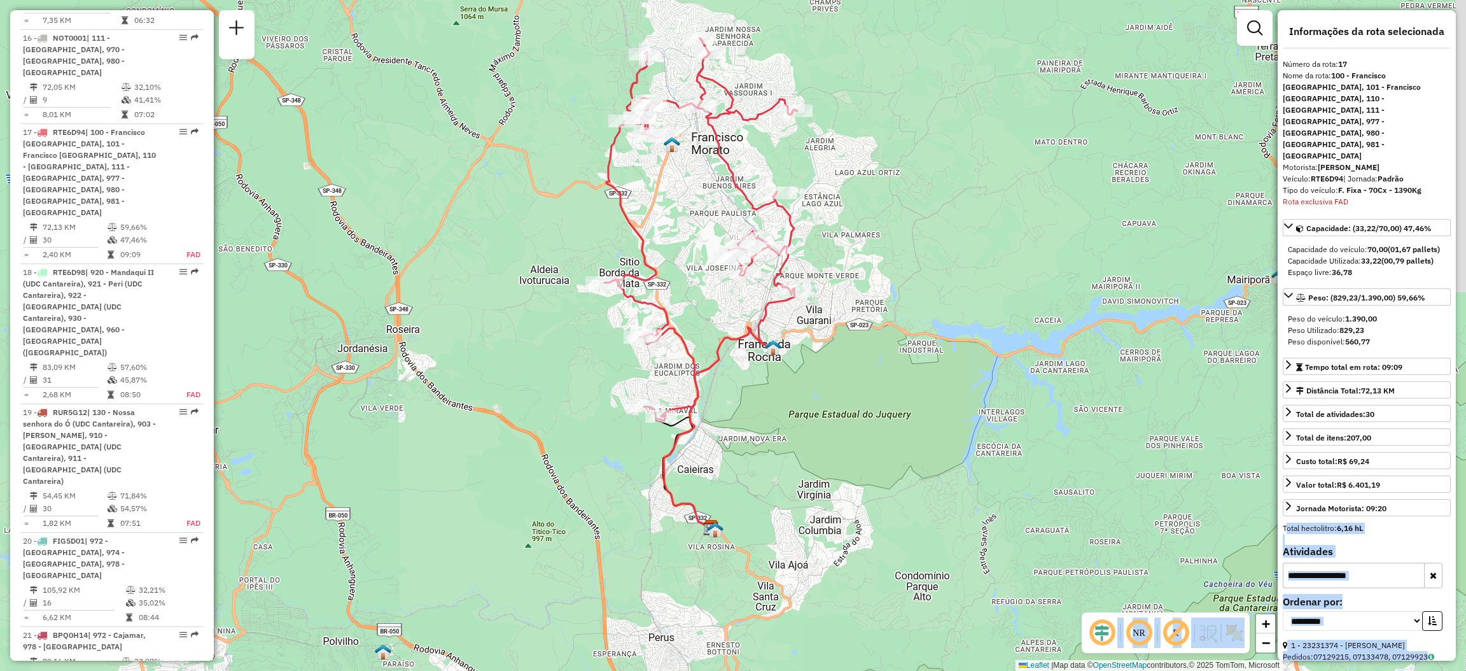
drag, startPoint x: 1140, startPoint y: 385, endPoint x: 849, endPoint y: 182, distance: 354.5
click at [853, 182] on div "Janela de atendimento Grade de atendimento Capacidade Transportadoras Veículos …" at bounding box center [733, 335] width 1466 height 671
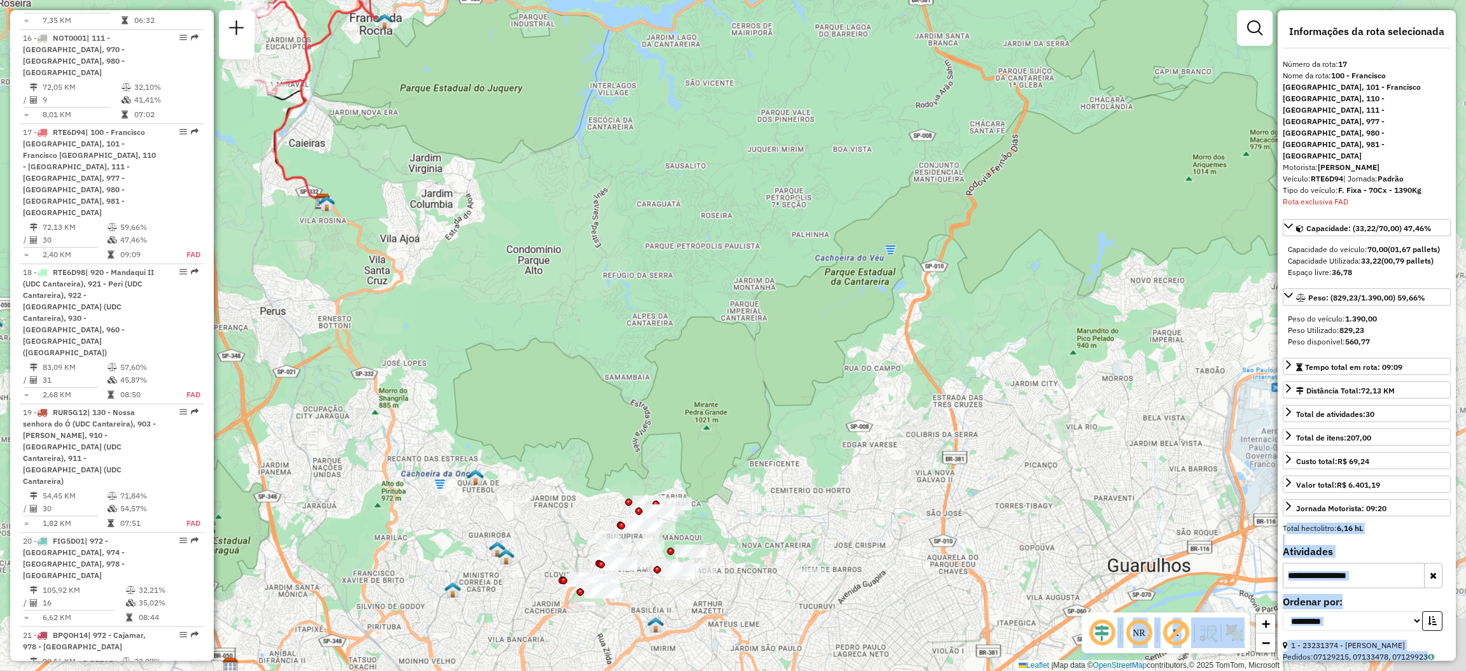
drag, startPoint x: 946, startPoint y: 299, endPoint x: 845, endPoint y: 116, distance: 208.7
click at [841, 120] on div "Janela de atendimento Grade de atendimento Capacidade Transportadoras Veículos …" at bounding box center [733, 335] width 1466 height 671
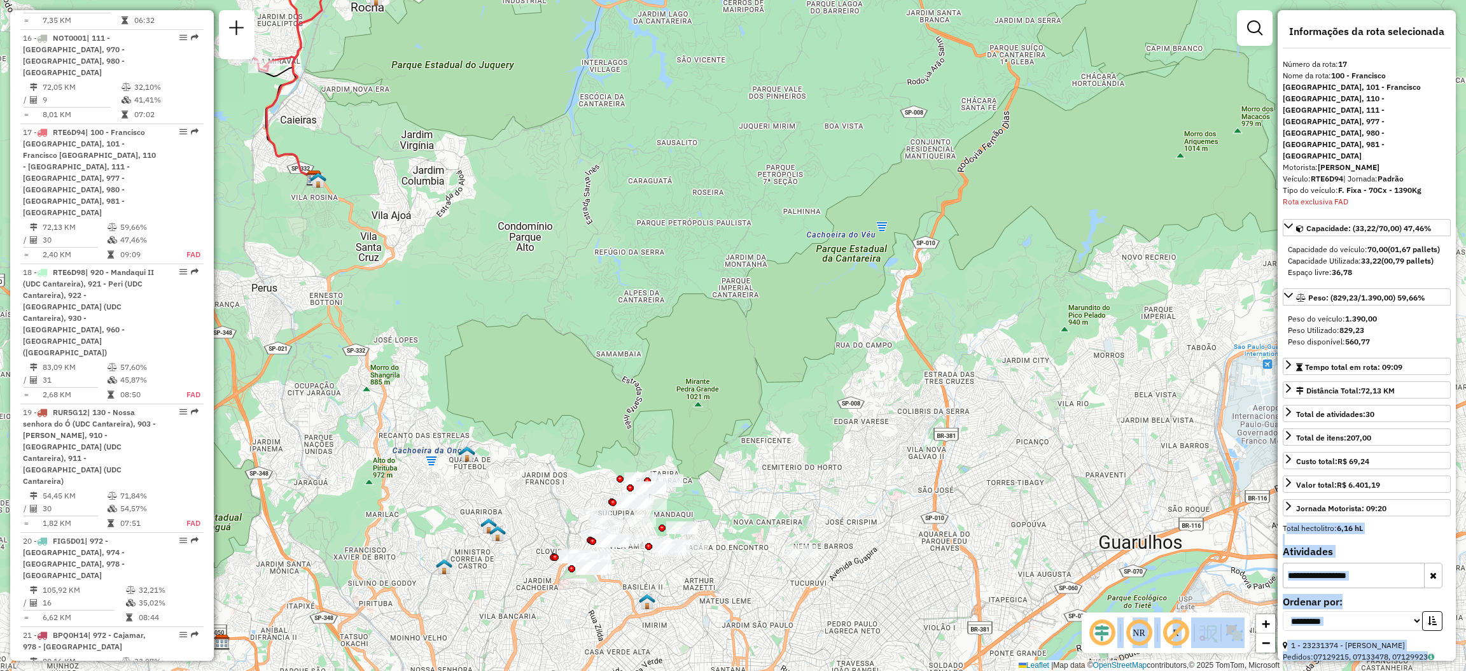
drag, startPoint x: 914, startPoint y: 181, endPoint x: 964, endPoint y: 141, distance: 64.7
click at [922, 141] on div "Janela de atendimento Grade de atendimento Capacidade Transportadoras Veículos …" at bounding box center [733, 335] width 1466 height 671
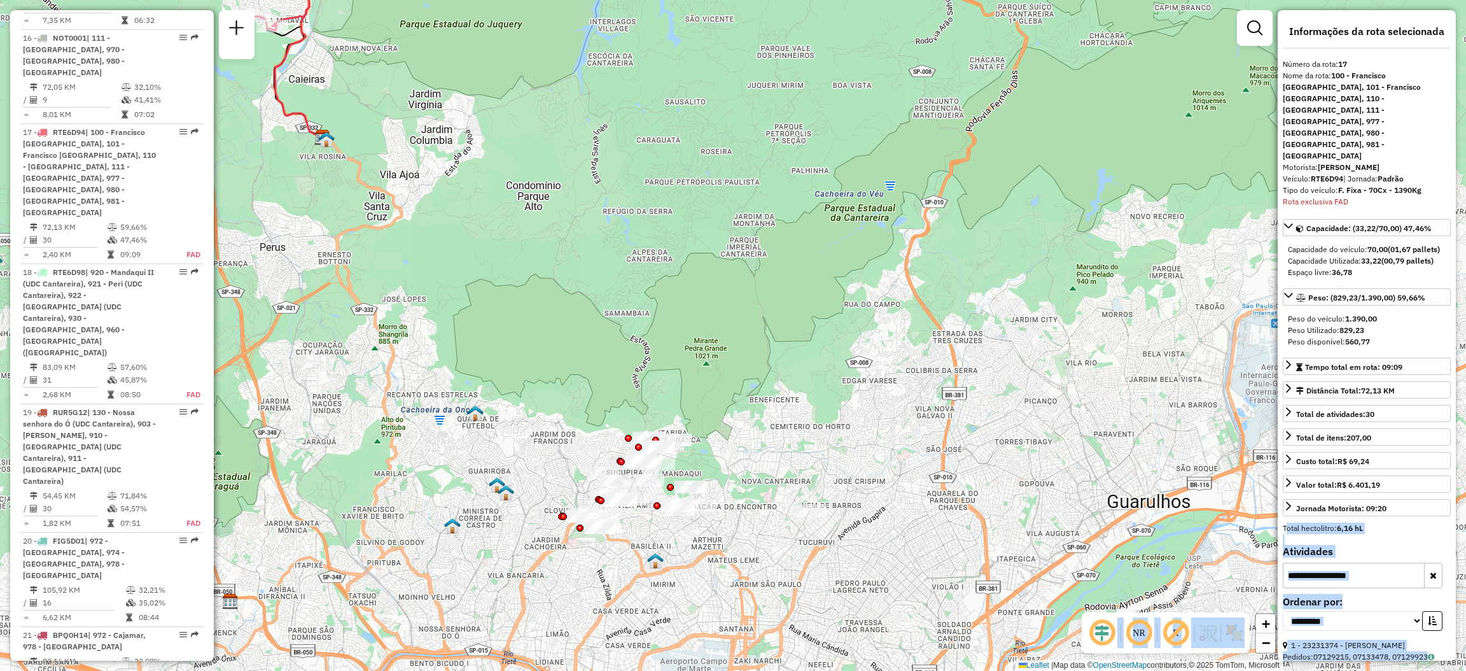
click at [1165, 95] on div "Janela de atendimento Grade de atendimento Capacidade Transportadoras Veículos …" at bounding box center [733, 335] width 1466 height 671
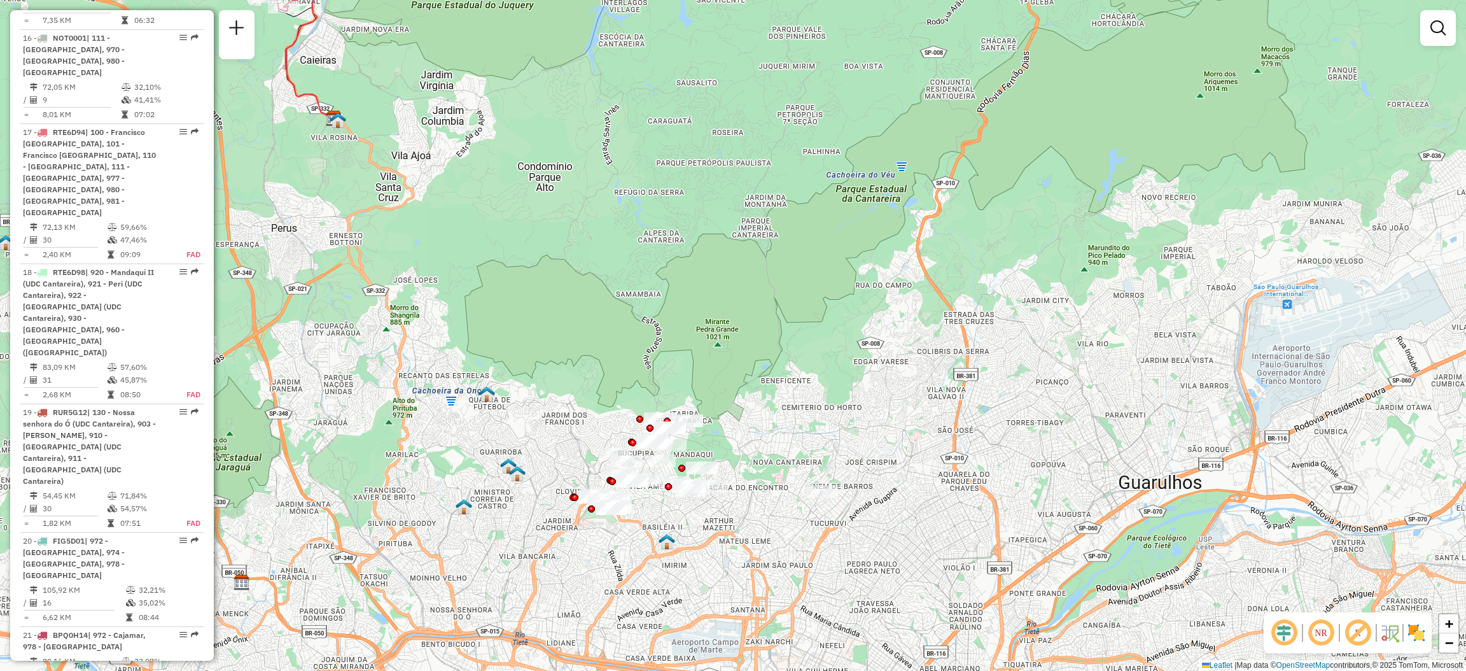
drag, startPoint x: 716, startPoint y: 332, endPoint x: 732, endPoint y: 310, distance: 26.5
click at [731, 311] on div "Janela de atendimento Grade de atendimento Capacidade Transportadoras Veículos …" at bounding box center [733, 335] width 1466 height 671
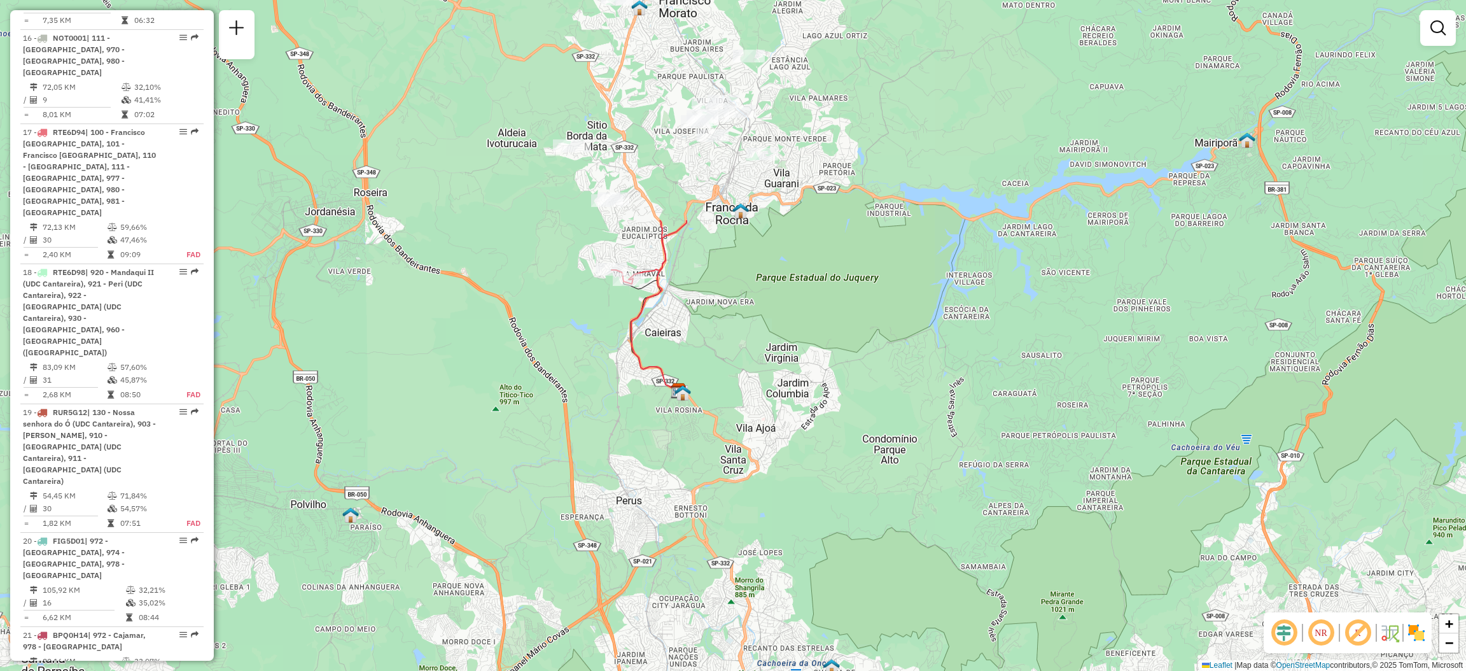
drag, startPoint x: 541, startPoint y: 234, endPoint x: 709, endPoint y: 296, distance: 178.5
click at [842, 506] on div "Janela de atendimento Grade de atendimento Capacidade Transportadoras Veículos …" at bounding box center [733, 335] width 1466 height 671
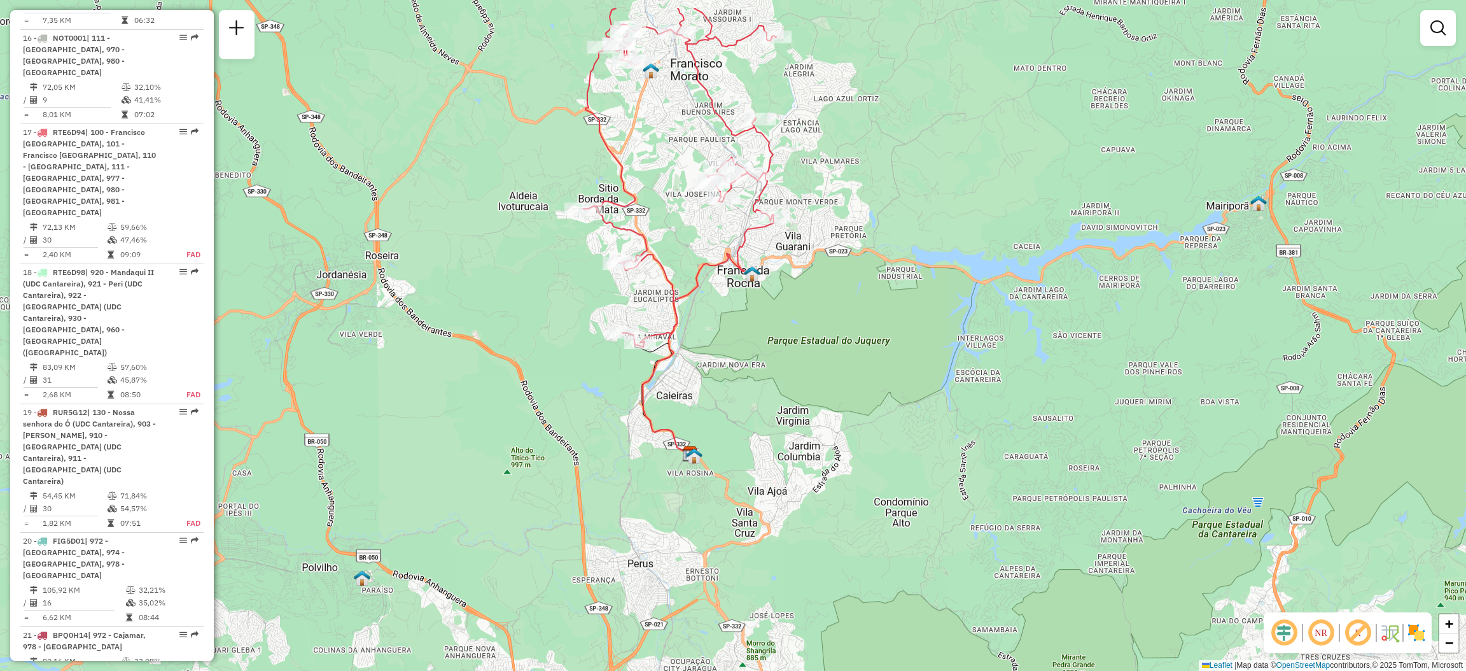
drag, startPoint x: 712, startPoint y: 307, endPoint x: 715, endPoint y: 482, distance: 175.0
click at [740, 471] on div "Janela de atendimento Grade de atendimento Capacidade Transportadoras Veículos …" at bounding box center [733, 335] width 1466 height 671
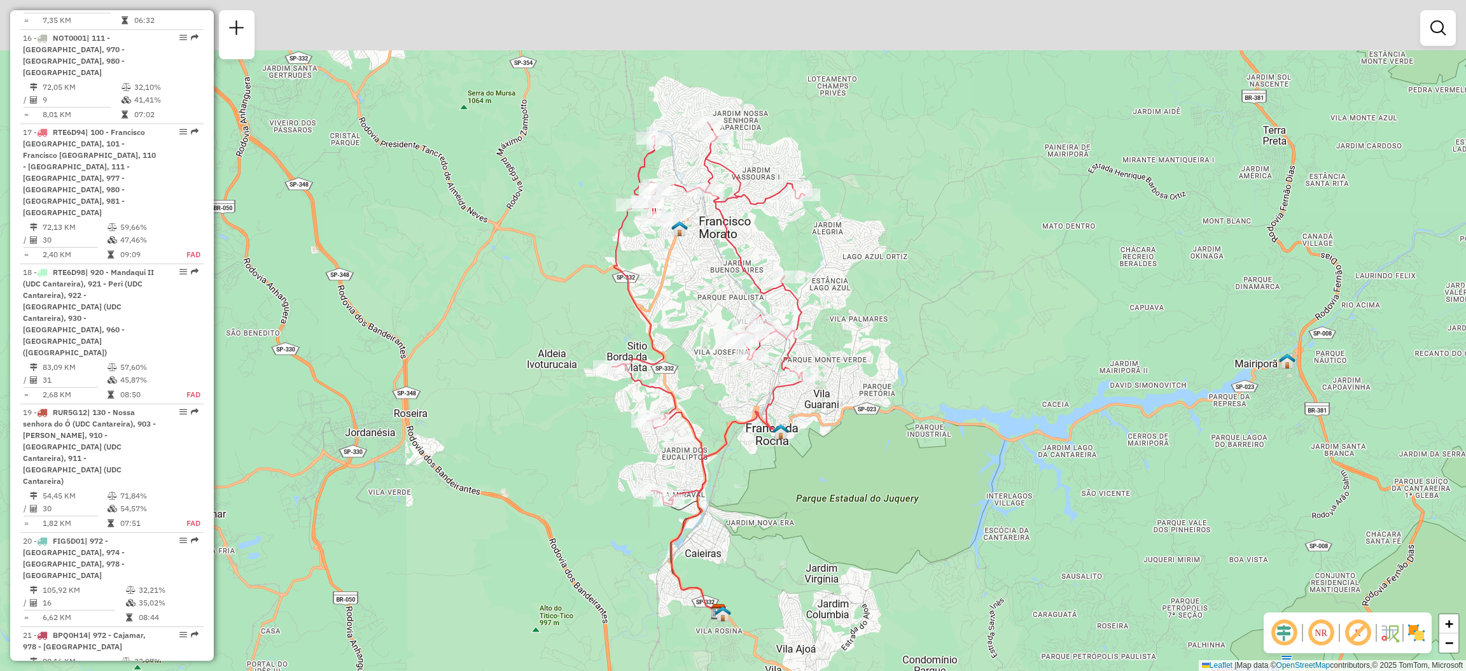
drag, startPoint x: 758, startPoint y: 377, endPoint x: 773, endPoint y: 433, distance: 58.0
click at [772, 433] on img at bounding box center [780, 431] width 17 height 17
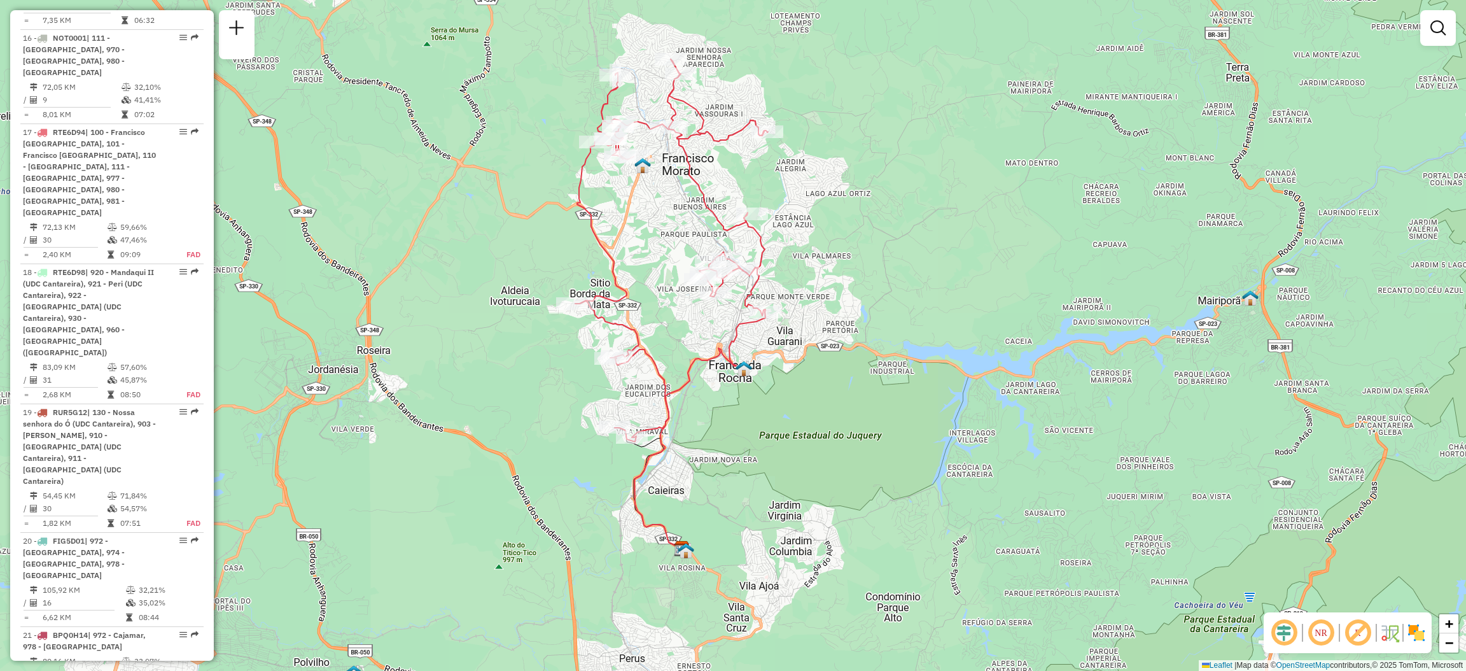
drag, startPoint x: 775, startPoint y: 435, endPoint x: 732, endPoint y: 364, distance: 83.4
click at [735, 364] on img at bounding box center [743, 368] width 17 height 17
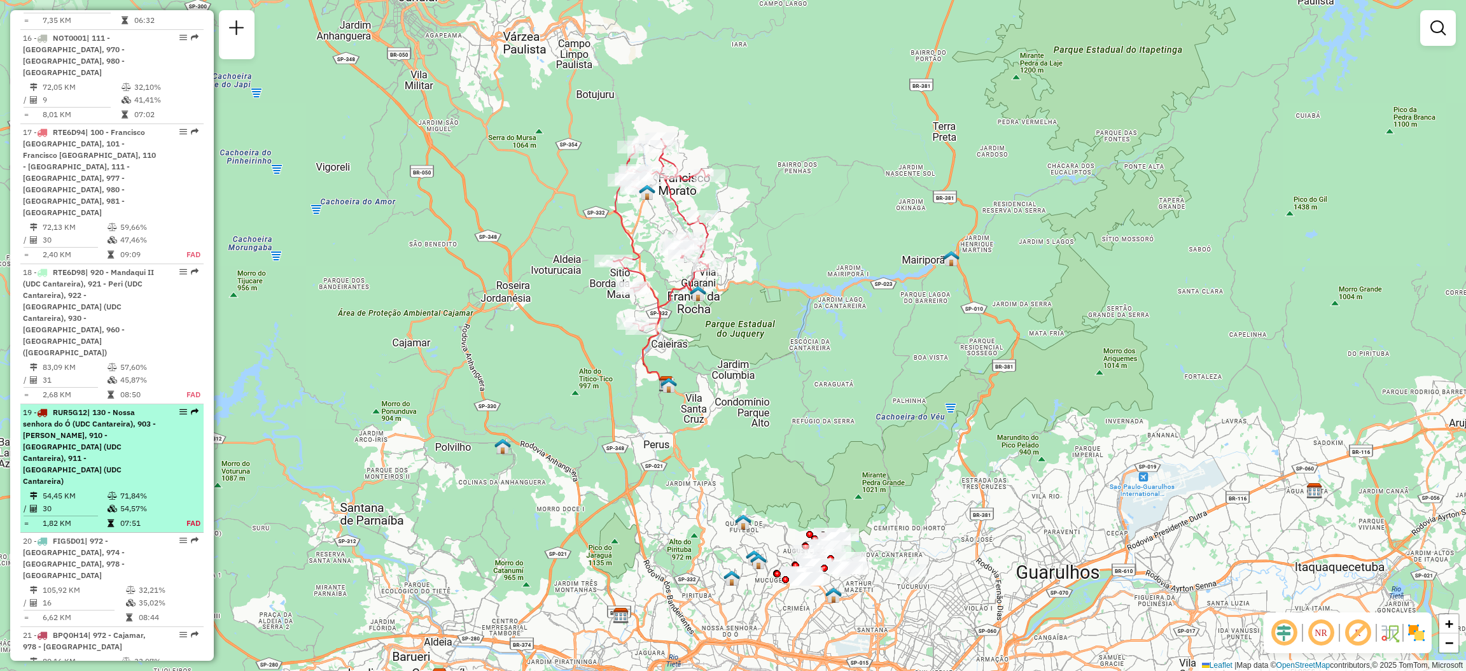
scroll to position [1804, 0]
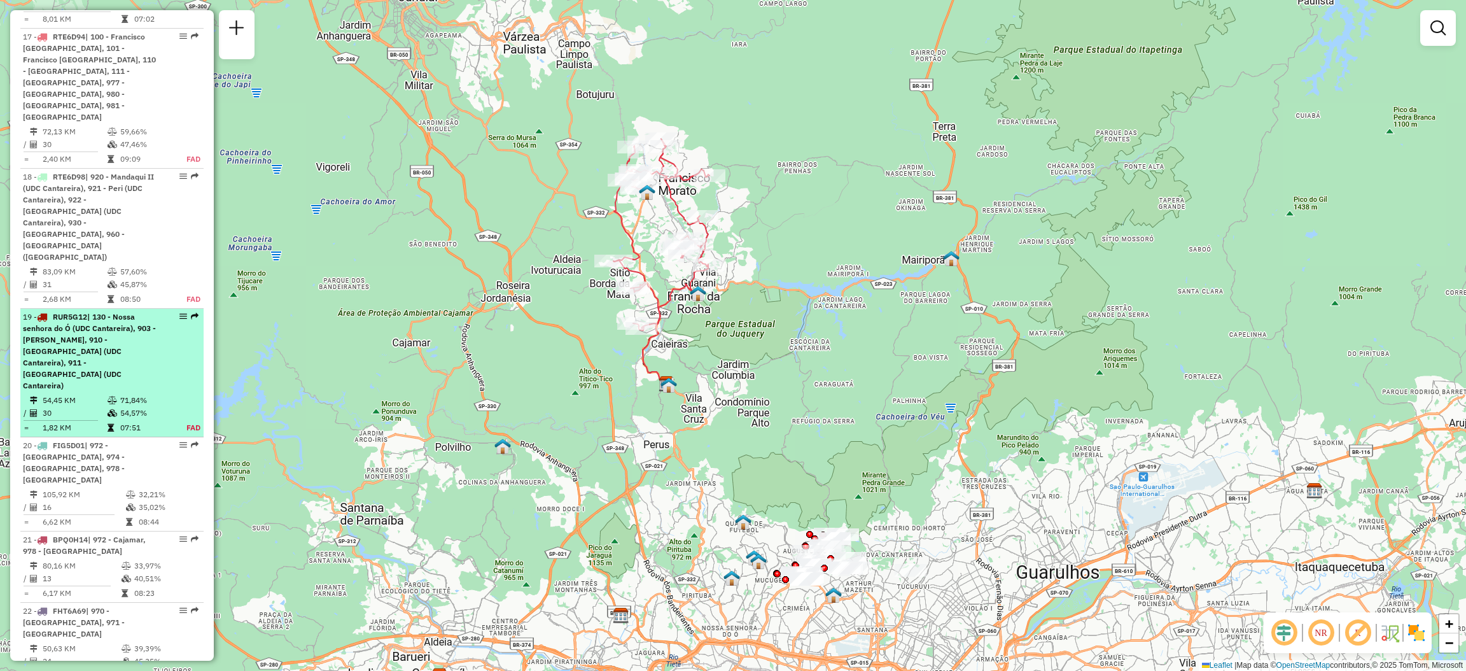
click at [191, 312] on em at bounding box center [195, 316] width 8 height 8
select select "**********"
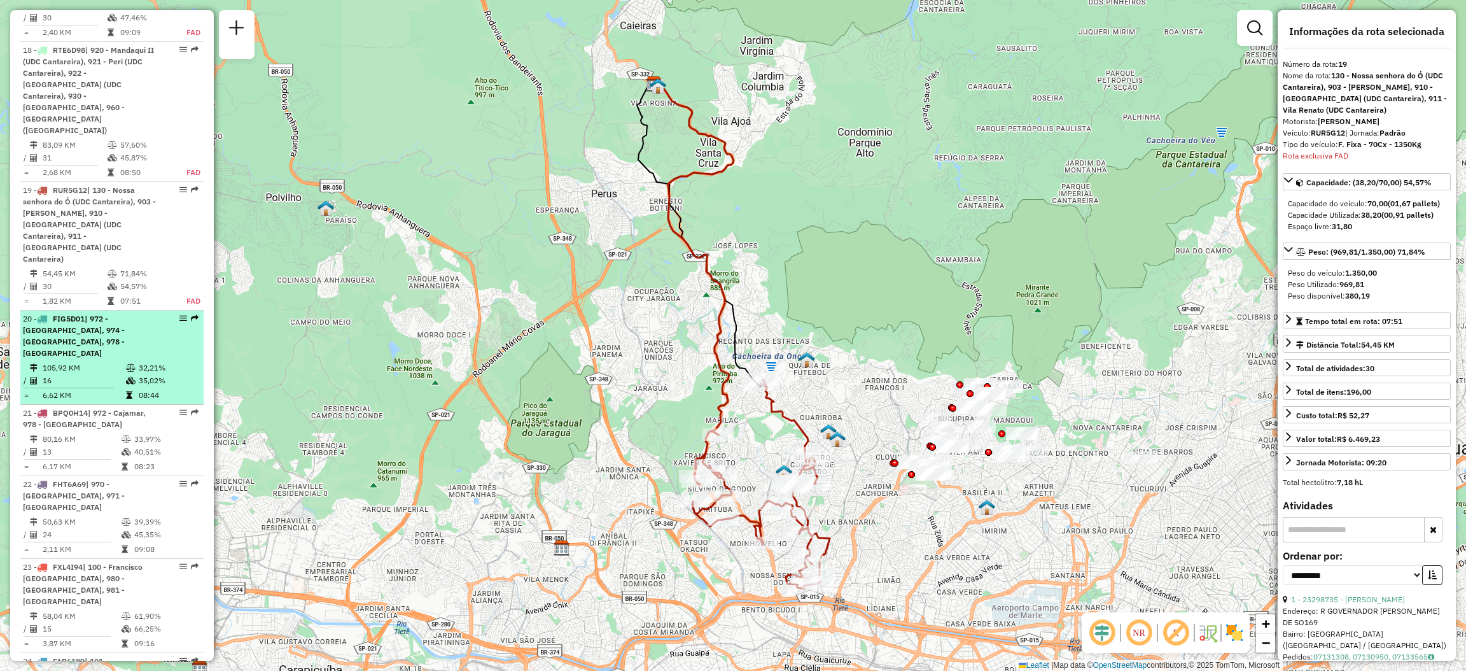
scroll to position [1835, 0]
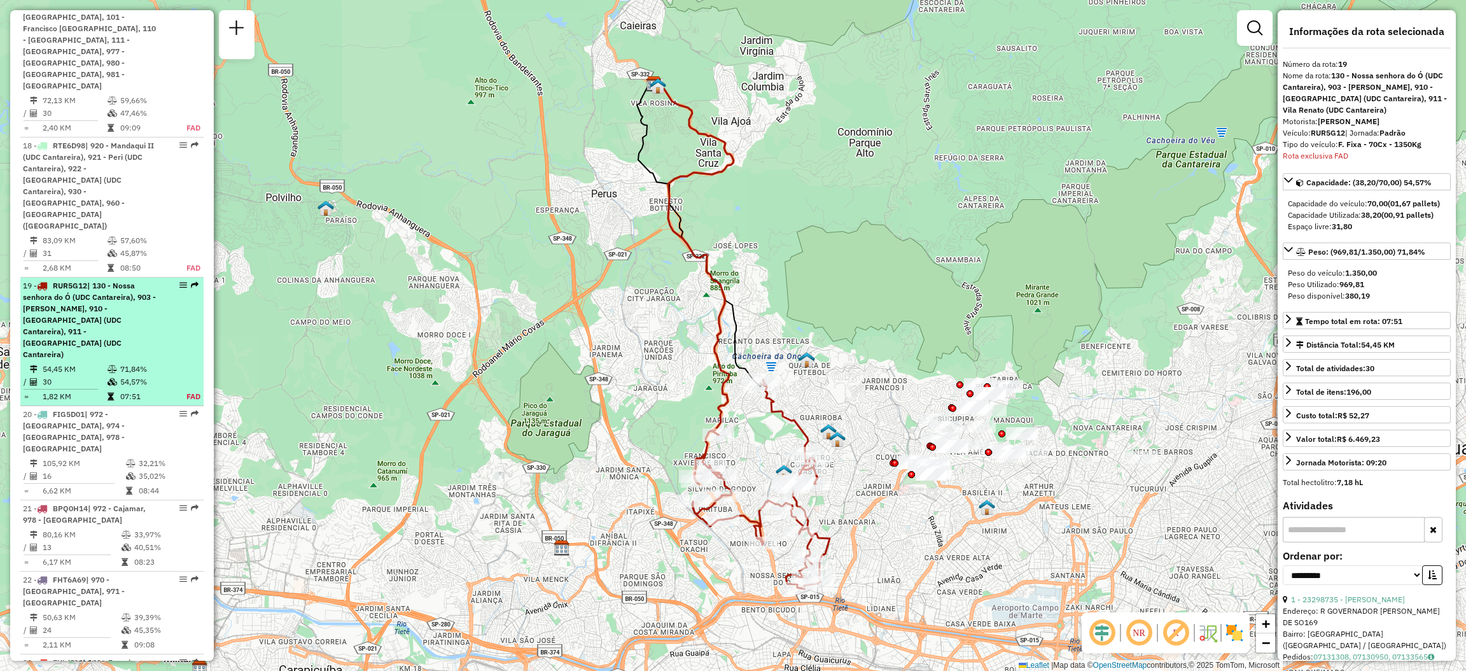
click at [191, 281] on em at bounding box center [195, 285] width 8 height 8
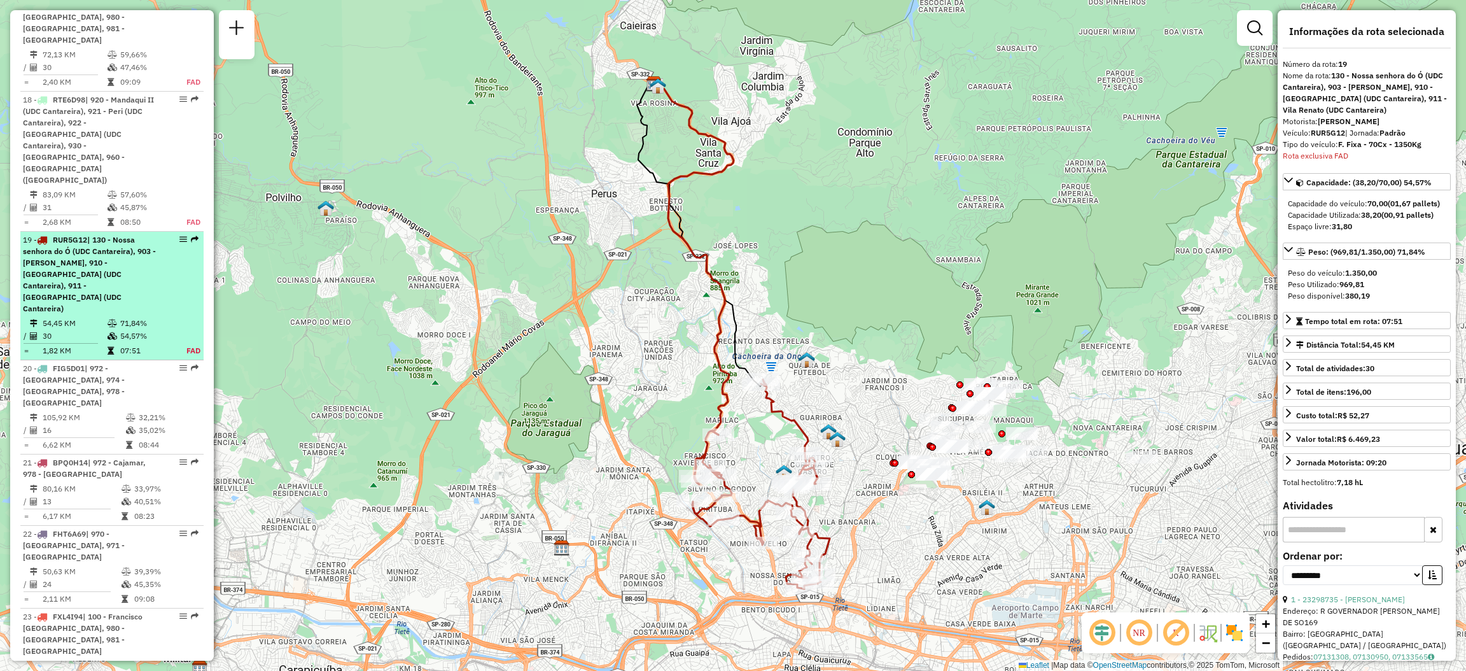
scroll to position [1930, 0]
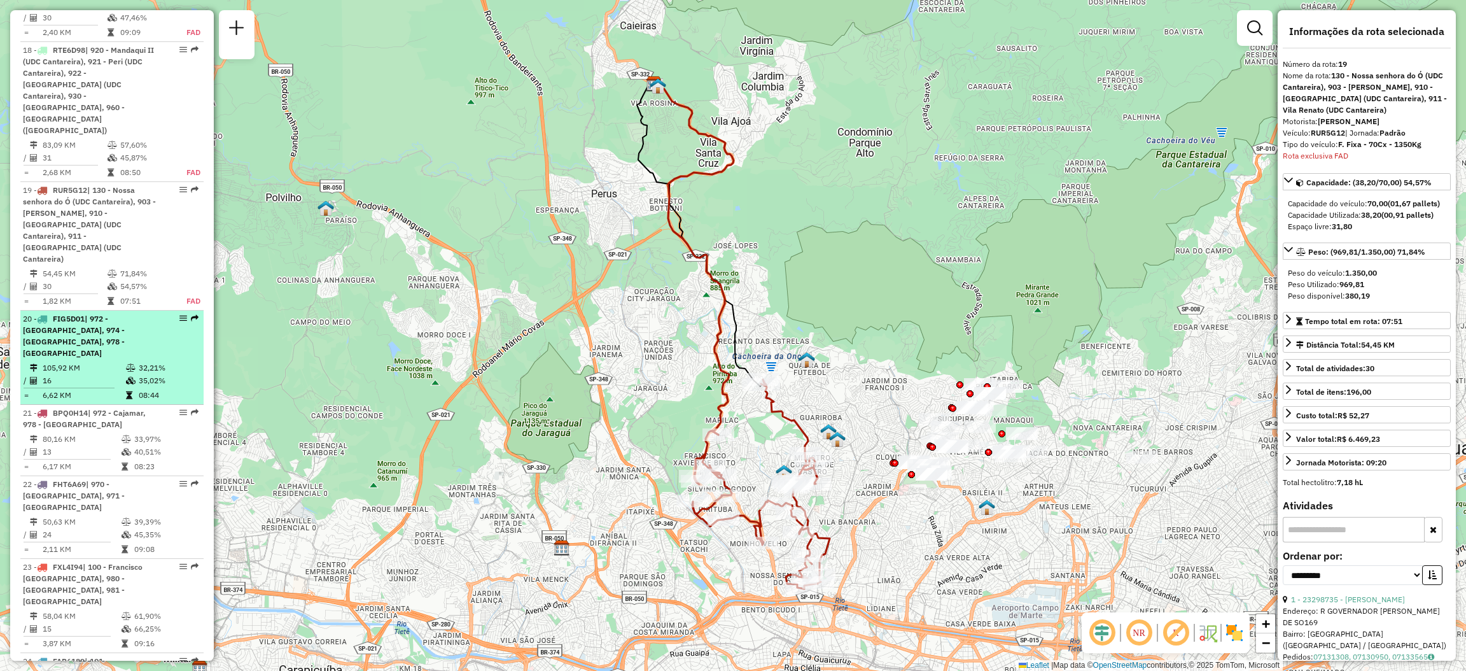
click at [193, 313] on div "20 - FIG5D01 | 972 - [GEOGRAPHIC_DATA], 974 - [GEOGRAPHIC_DATA], 978 - [GEOGRAP…" at bounding box center [112, 336] width 178 height 46
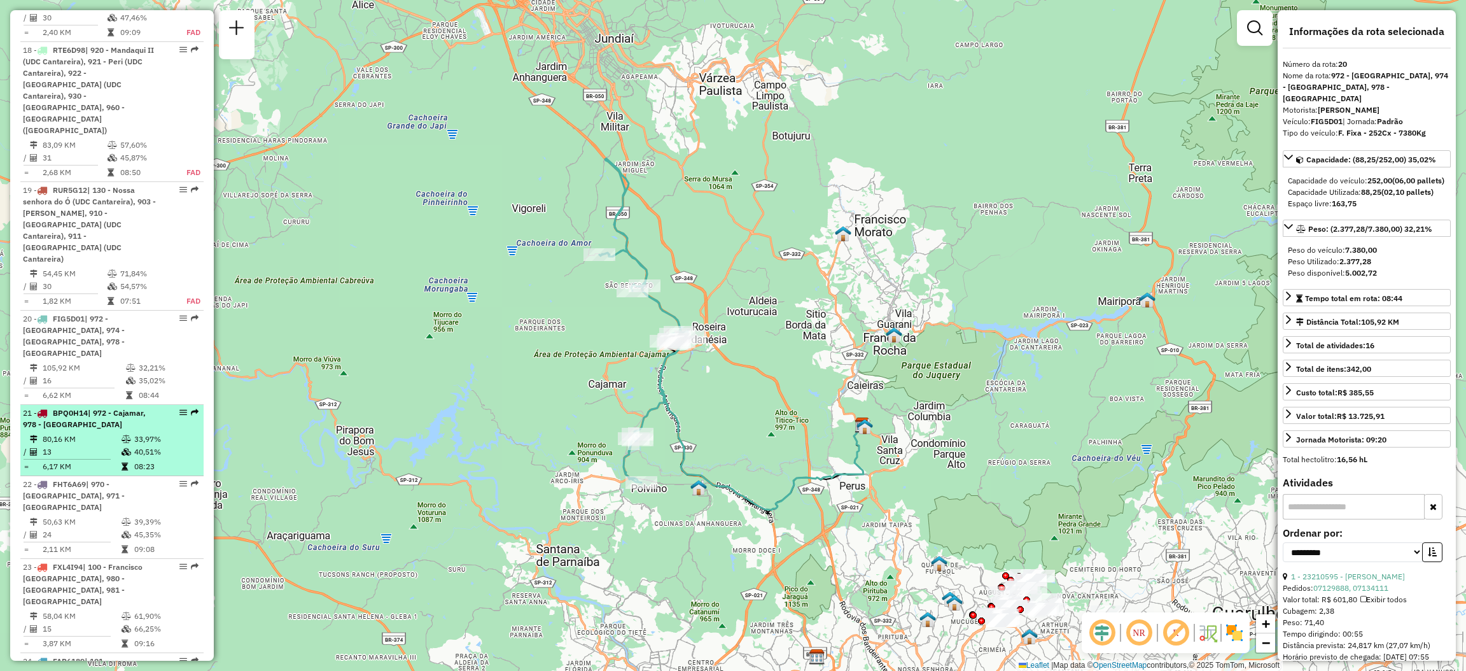
click at [191, 408] on em at bounding box center [195, 412] width 8 height 8
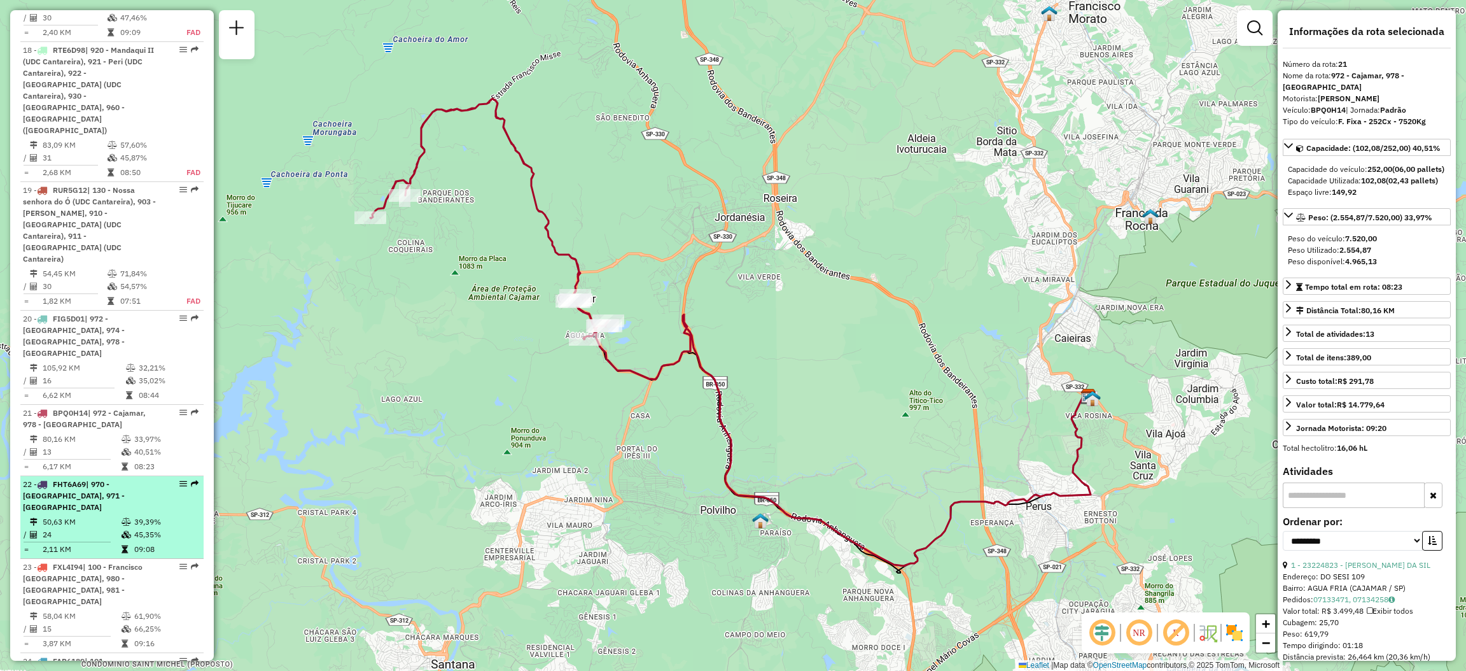
click at [193, 480] on em at bounding box center [195, 484] width 8 height 8
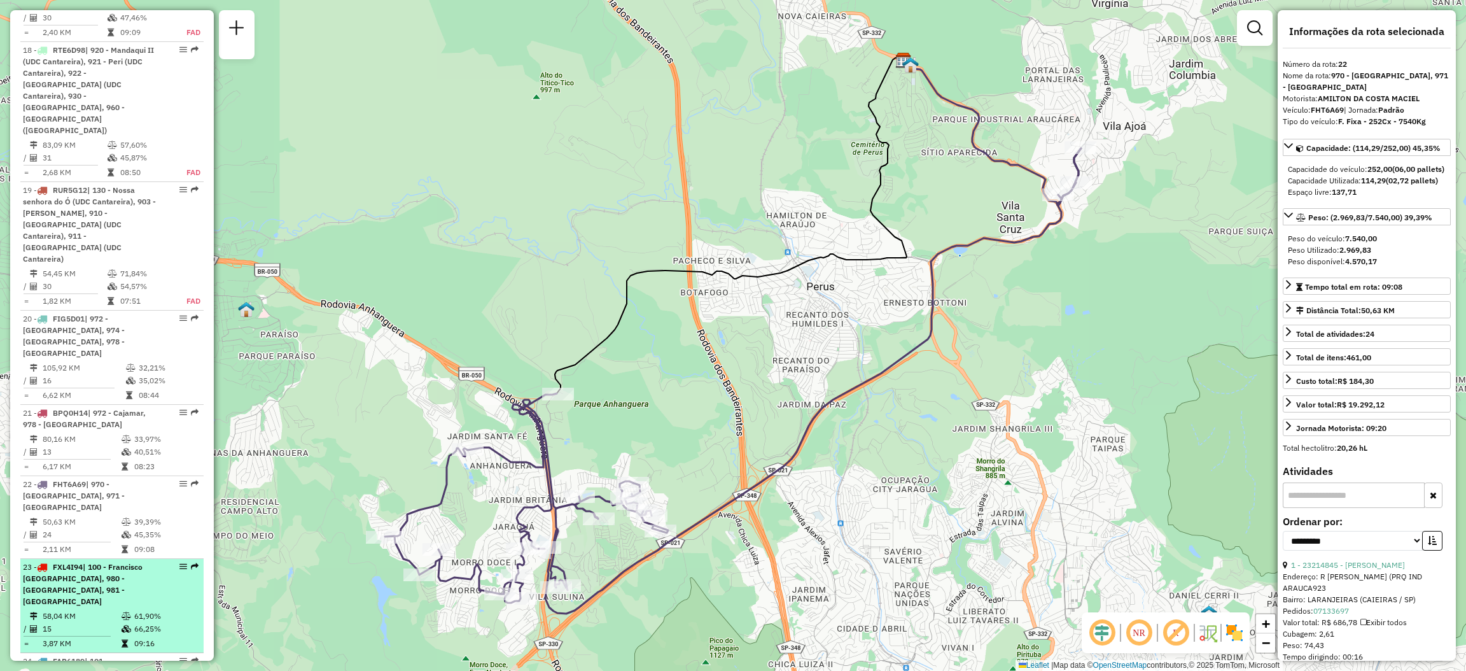
click at [191, 562] on em at bounding box center [195, 566] width 8 height 8
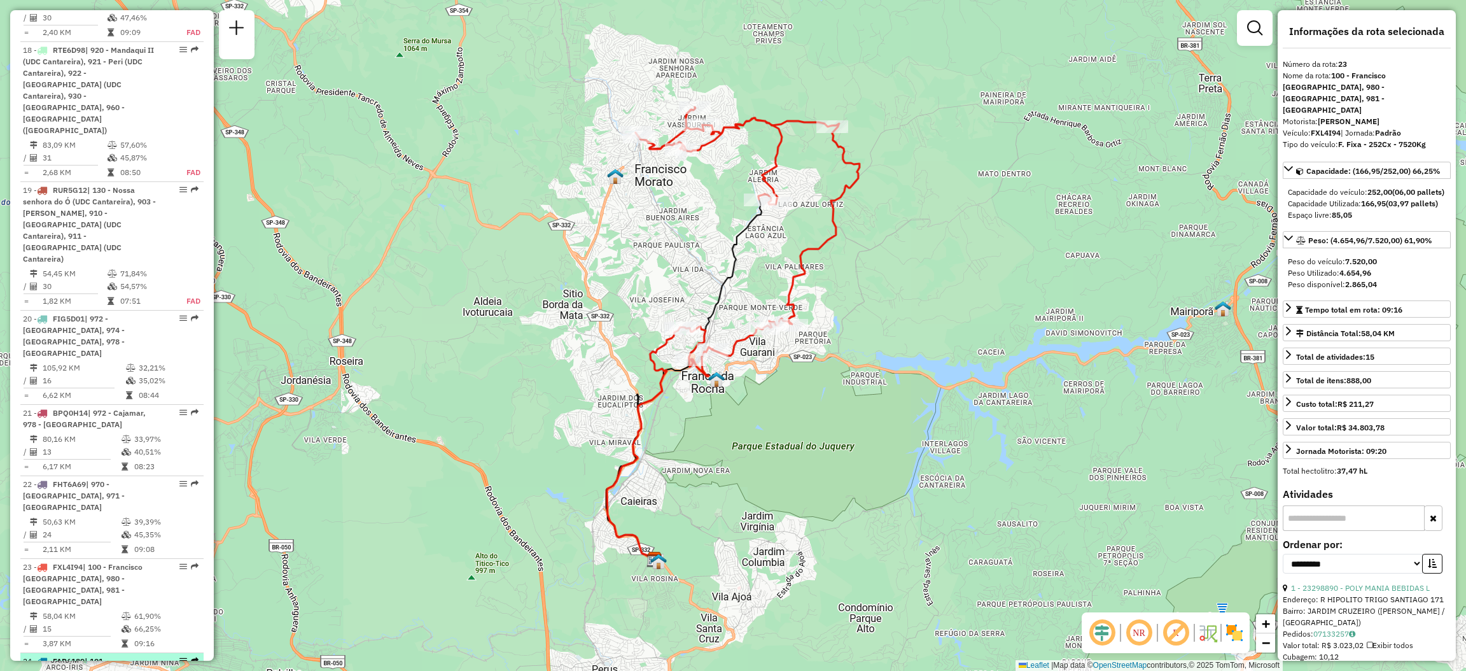
click at [195, 655] on div "24 - FAR6189 | 101 - Francisco [GEOGRAPHIC_DATA], 977 - [GEOGRAPHIC_DATA]" at bounding box center [112, 672] width 178 height 34
